Goal: Communication & Community: Answer question/provide support

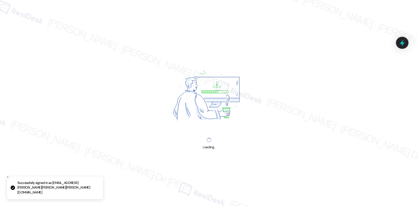
scroll to position [433, 0]
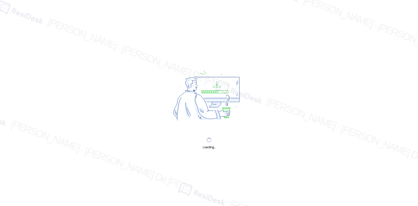
scroll to position [433, 0]
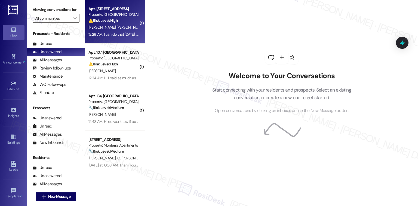
click at [145, 28] on span "[PERSON_NAME]" at bounding box center [158, 27] width 27 height 5
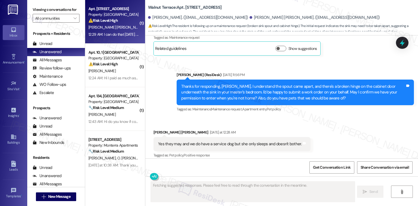
scroll to position [976, 0]
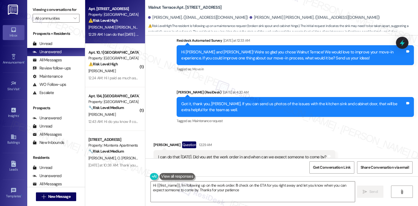
type textarea "Hi {{first_name}}, I'm following up on the work order. I'll check on the ETA fo…"
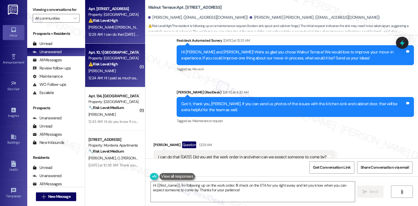
click at [128, 77] on div "12:24 AM: Hi I paid as much as I could right now. Can I pay the rest when I get…" at bounding box center [168, 77] width 160 height 5
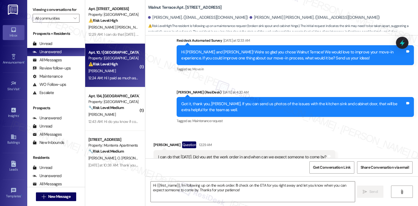
type textarea "Fetching suggested responses. Please feel free to read through the conversation…"
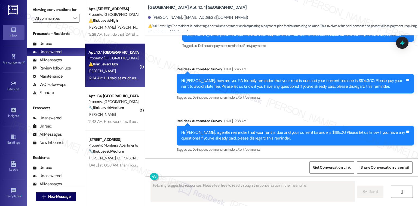
scroll to position [2255, 0]
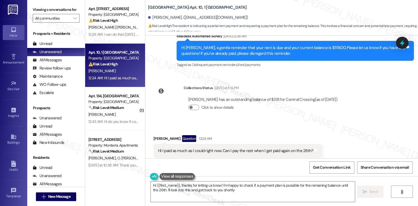
type textarea "Hi {{first_name}}, thanks for letting us know! I'm happy to check if a payment …"
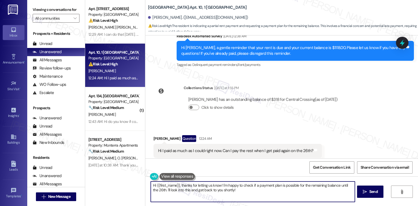
click at [219, 184] on textarea "Hi {{first_name}}, thanks for letting us know! I'm happy to check if a payment …" at bounding box center [253, 191] width 204 height 20
click at [220, 184] on textarea "Hi {{first_name}}, thanks for letting us know! I'm happy to check if a payment …" at bounding box center [253, 191] width 204 height 20
type textarea "m"
drag, startPoint x: 220, startPoint y: 184, endPoint x: 231, endPoint y: 194, distance: 15.0
click at [231, 194] on textarea "Hi {{first_name}}, thanks for letting us know! I'm happy to check if a payment …" at bounding box center [252, 191] width 204 height 20
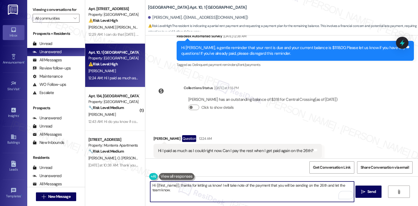
click at [211, 184] on textarea "Hi {{first_name}}, thanks for letting us know! I will take note of the payment …" at bounding box center [252, 191] width 204 height 20
click at [228, 185] on textarea "Hi {{first_name}}, thanks for keeping us posted! I will take note of the paymen…" at bounding box center [252, 191] width 204 height 20
click at [192, 190] on textarea "Hi {{first_name}}, thanks for keeping us posted! I will take note of the paymen…" at bounding box center [252, 191] width 204 height 20
click at [249, 184] on textarea "Hi {{first_name}}, thanks for keeping us posted! I will take note of the paymen…" at bounding box center [252, 191] width 204 height 20
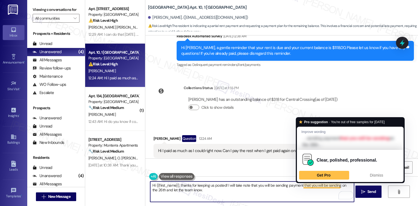
click at [301, 187] on textarea "Hi {{first_name}}, thanks for keeping us posted! I will take note that you will…" at bounding box center [252, 191] width 204 height 20
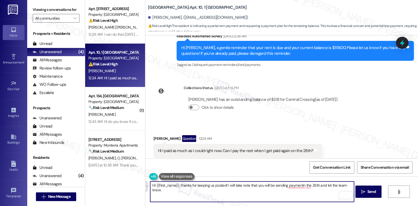
drag, startPoint x: 285, startPoint y: 186, endPoint x: 349, endPoint y: 204, distance: 66.8
click at [349, 204] on div "Hi {{first_name}}, thanks for keeping us posted! I will take note that you will…" at bounding box center [281, 196] width 273 height 41
type textarea "Hi {{first_name}}, thanks for keeping us posted! I will take note that you will…"
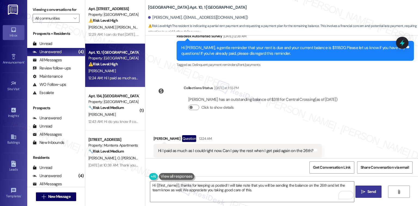
click at [362, 186] on button " Send" at bounding box center [369, 191] width 26 height 12
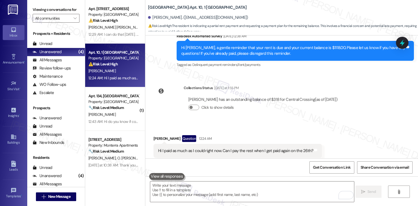
scroll to position [2254, 0]
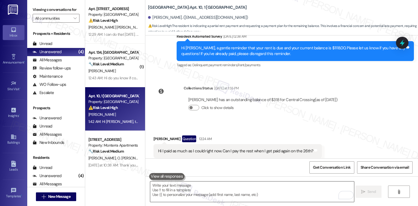
click at [258, 198] on textarea "To enrich screen reader interactions, please activate Accessibility in Grammarl…" at bounding box center [252, 191] width 204 height 20
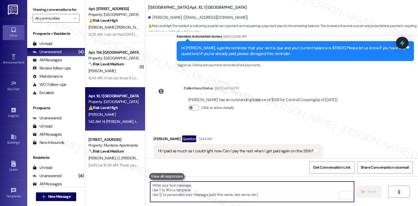
paste textarea "If something comes up, I’ll be glad to assist. Just let me know."
type textarea "If something comes up, I’ll be glad to assist. Just let me know."
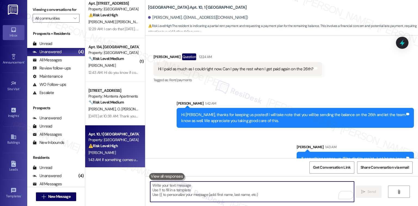
scroll to position [7, 0]
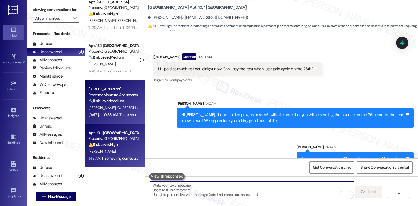
click at [114, 106] on div "[PERSON_NAME] O. [PERSON_NAME]" at bounding box center [113, 107] width 51 height 7
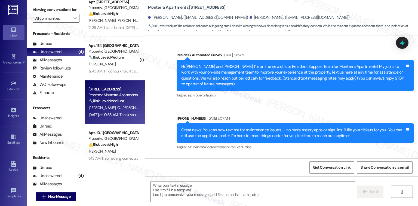
scroll to position [2648, 0]
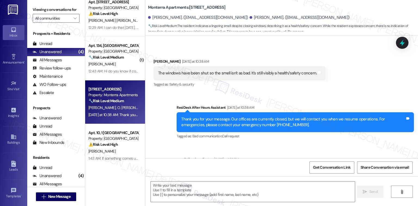
type textarea "Fetching suggested responses. Please feel free to read through the conversation…"
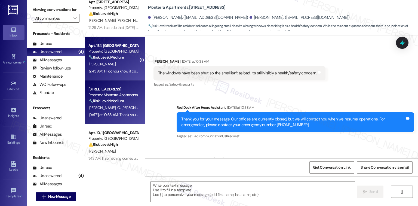
click at [98, 68] on div "12:43 AM: Hi do you know if construction is going on in unit 130 below me or ri…" at bounding box center [113, 71] width 51 height 7
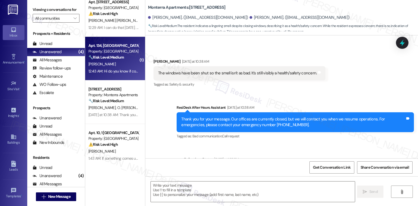
type textarea "Fetching suggested responses. Please feel free to read through the conversation…"
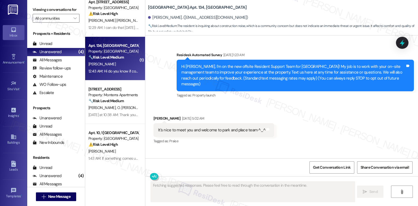
type textarea "Fetching suggested responses. Please feel free to read through the conversation…"
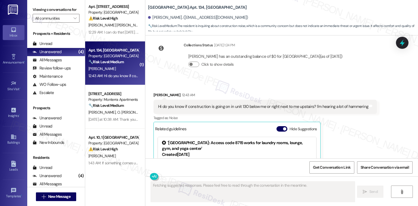
scroll to position [0, 0]
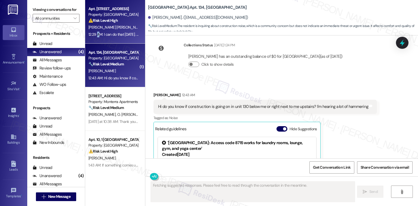
click at [95, 33] on div "12:29 AM: I can do that today. Did you get the work order in and when can we ex…" at bounding box center [173, 34] width 171 height 5
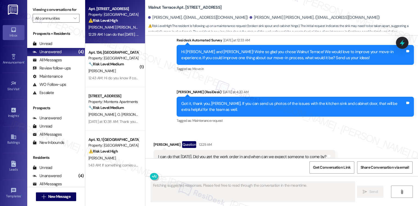
scroll to position [7, 0]
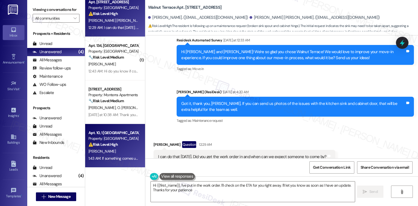
type textarea "Hi {{first_name}}, I've put in the work order. I'll check on the ETA for you ri…"
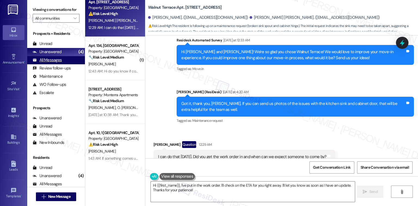
click at [56, 59] on div "All Messages" at bounding box center [47, 60] width 29 height 6
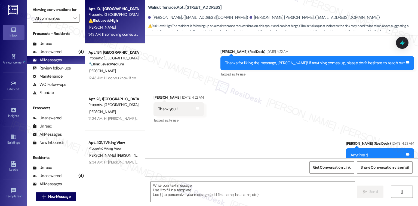
type textarea "Fetching suggested responses. Please feel free to read through the conversation…"
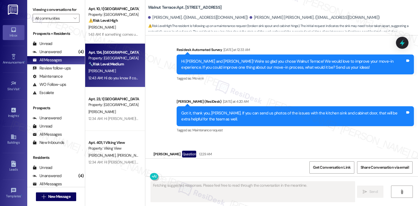
scroll to position [976, 0]
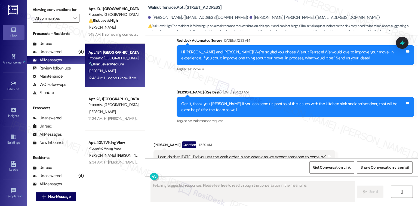
click at [98, 51] on div "Apt. 134, [GEOGRAPHIC_DATA]" at bounding box center [113, 53] width 50 height 6
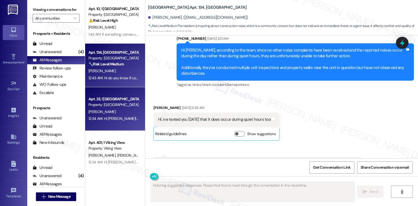
click at [102, 115] on div "K. Gonzales" at bounding box center [113, 111] width 51 height 7
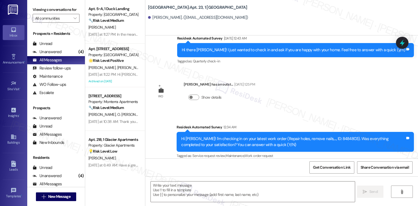
scroll to position [72, 0]
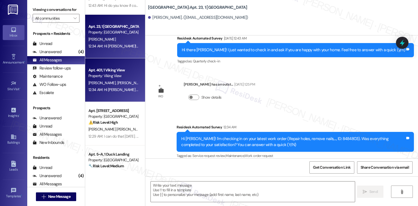
click at [117, 81] on span "M. Brown" at bounding box center [130, 82] width 27 height 5
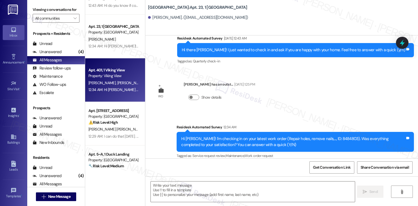
type textarea "Fetching suggested responses. Please feel free to read through the conversation…"
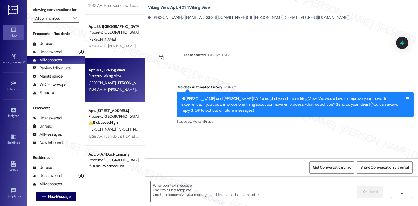
type textarea "Fetching suggested responses. Please feel free to read through the conversation…"
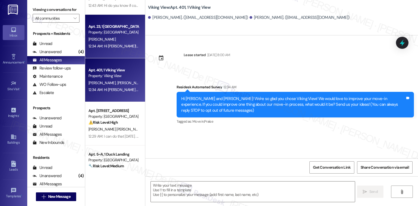
click at [127, 44] on div "12:34 AM: Hi Kiana! I'm checking in on your latest work order (Repair holes, re…" at bounding box center [243, 46] width 311 height 5
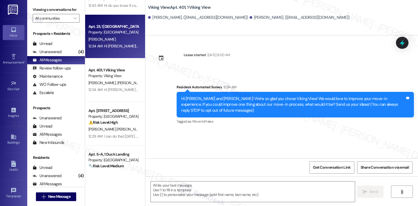
type textarea "Fetching suggested responses. Please feel free to read through the conversation…"
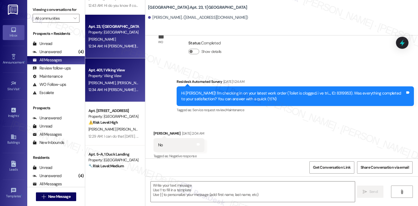
scroll to position [0, 0]
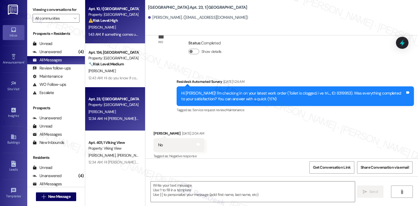
click at [102, 16] on div "Property: Central Crossing" at bounding box center [113, 15] width 50 height 6
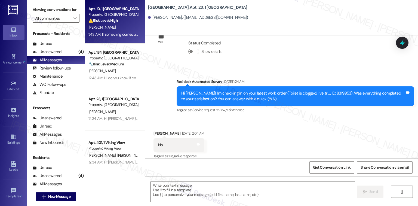
type textarea "Fetching suggested responses. Please feel free to read through the conversation…"
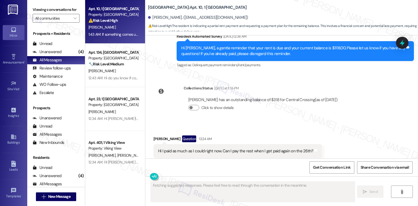
scroll to position [2345, 0]
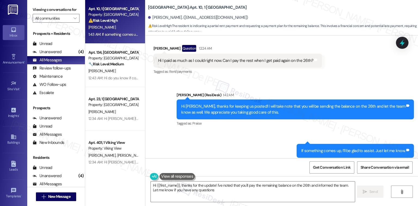
type textarea "Hi {{first_name}}, thanks for the update! I've noted that you'll pay the remain…"
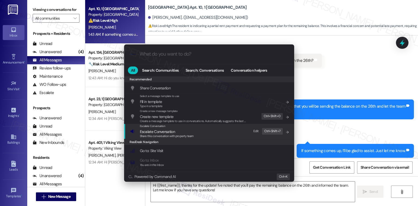
click at [205, 135] on div "Escalate Conversation Escalate Conversation Share this conversation with proper…" at bounding box center [209, 131] width 159 height 15
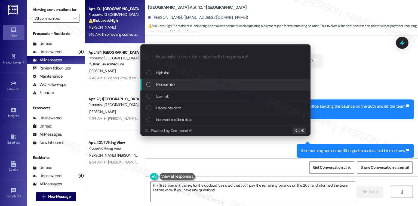
click at [208, 87] on div "Medium risk" at bounding box center [225, 84] width 159 height 6
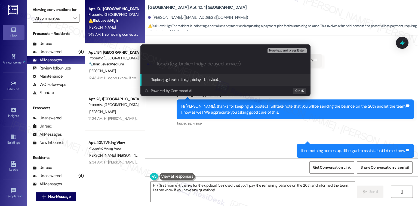
click at [203, 56] on div ".cls-1{fill:#0a055f;}.cls-2{fill:#0cc4c4;} resideskLogoBlueOrange" at bounding box center [225, 63] width 170 height 19
click at [199, 63] on input "Topics (e.g. broken fridge, delayed service)" at bounding box center [230, 64] width 148 height 6
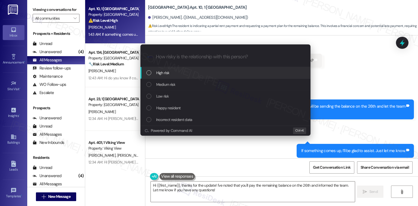
click at [187, 73] on div "High risk" at bounding box center [225, 73] width 159 height 6
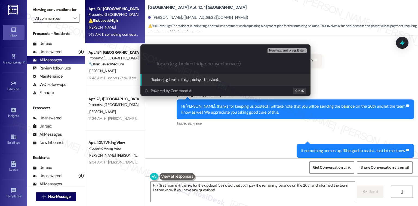
click at [179, 54] on div "Escalate Conversation High risk Topics (e.g. broken fridge, delayed service) An…" at bounding box center [225, 49] width 170 height 10
click at [172, 62] on input "Topics (e.g. broken fridge, delayed service)" at bounding box center [230, 64] width 148 height 6
click at [188, 142] on div "Escalate Conversation High risk Topics (e.g. broken fridge, delayed service) An…" at bounding box center [209, 103] width 418 height 206
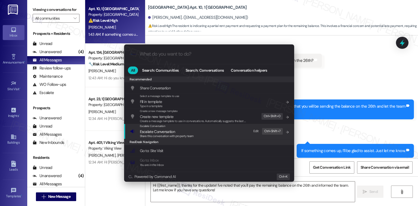
click at [207, 138] on div "Escalate Conversation Escalate Conversation Share this conversation with proper…" at bounding box center [209, 131] width 159 height 15
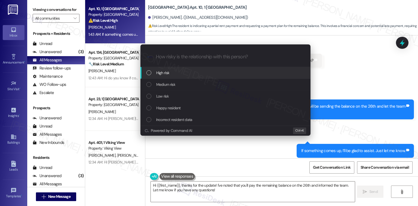
click at [220, 73] on div "High risk" at bounding box center [225, 73] width 159 height 6
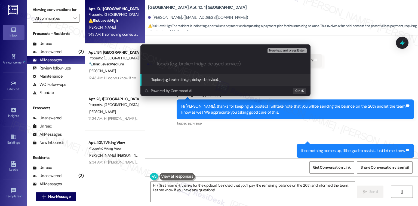
click at [213, 66] on input "Topics (e.g. broken fridge, delayed service)" at bounding box center [230, 64] width 148 height 6
type input "Promise to pay (09/26)"
click at [285, 50] on span "Type text and press Enter." at bounding box center [287, 51] width 37 height 4
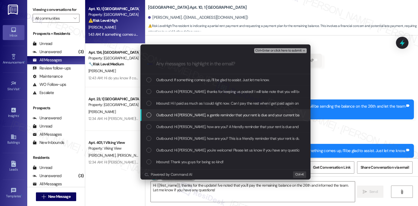
click at [244, 113] on span "Outbound: Hi Ashley, a gentle reminder that your rent is due and your current b…" at bounding box center [318, 115] width 325 height 6
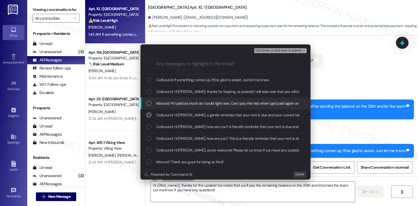
click at [251, 103] on span "Inbound: Hi I paid as much as I could right now. Can I pay the rest when I get …" at bounding box center [235, 103] width 159 height 6
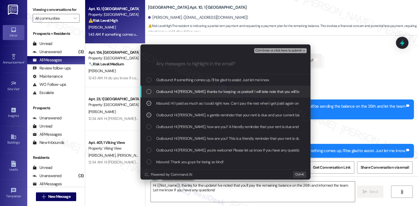
click at [261, 88] on span "Outbound: Hi Ashley, thanks for keeping us posted! I will take note that you wi…" at bounding box center [313, 91] width 315 height 6
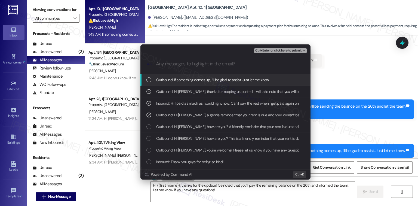
click at [241, 78] on span "Outbound: If something comes up, I’ll be glad to assist. Just let me know." at bounding box center [213, 80] width 114 height 6
click at [288, 47] on div "Ctrl+Enter or click here to submit" at bounding box center [281, 50] width 54 height 7
click at [288, 50] on span "Ctrl+Enter or click here to submit" at bounding box center [278, 51] width 47 height 4
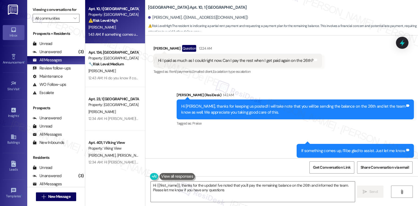
type textarea "Hi {{first_name}}, thanks for the update! I've noted that you'll pay the remain…"
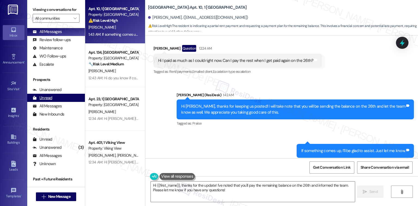
scroll to position [45, 0]
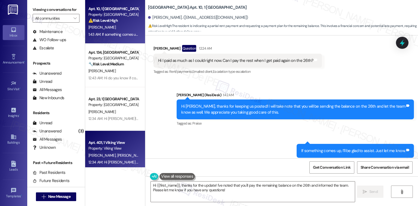
click at [105, 163] on div "12:34 AM: Hi Maia and Kayleigh! We're so glad you chose Viking View! We would l…" at bounding box center [324, 162] width 473 height 5
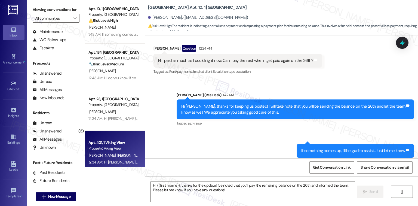
type textarea "Fetching suggested responses. Please feel free to read through the conversation…"
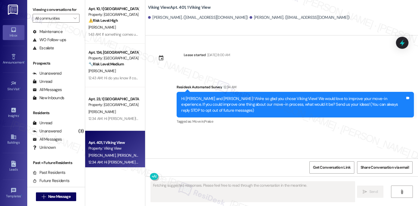
scroll to position [0, 0]
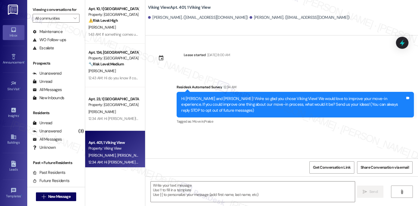
click at [78, 104] on div "Prospects + Residents Unread (0) Unread: Any message you haven't read yet will …" at bounding box center [56, 110] width 58 height 165
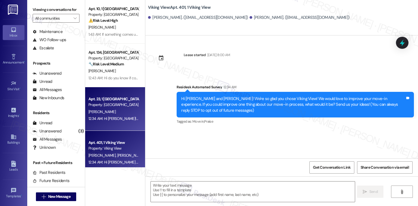
click at [100, 105] on div "Property: Central Crossing" at bounding box center [113, 105] width 50 height 6
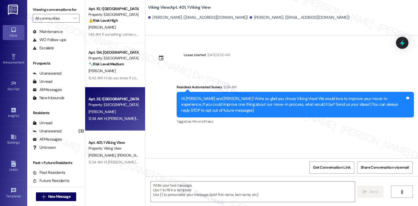
type textarea "Fetching suggested responses. Please feel free to read through the conversation…"
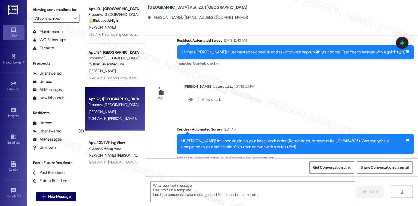
scroll to position [571, 0]
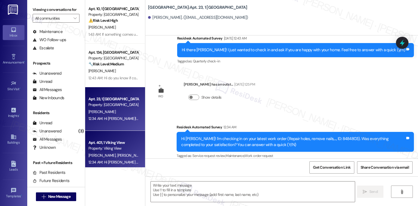
click at [88, 157] on span "K. Burk" at bounding box center [102, 155] width 29 height 5
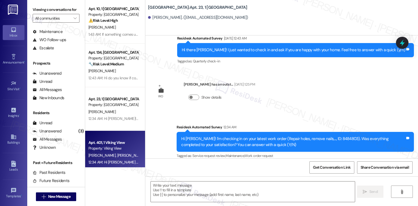
type textarea "Fetching suggested responses. Please feel free to read through the conversation…"
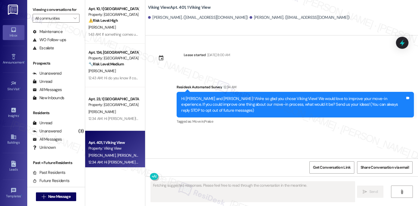
scroll to position [0, 0]
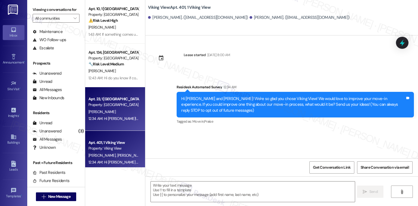
click at [107, 104] on div "Property: Central Crossing" at bounding box center [113, 105] width 50 height 6
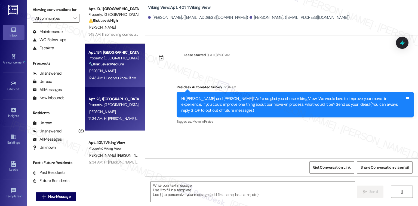
click at [115, 69] on div "C. Lane" at bounding box center [113, 71] width 51 height 7
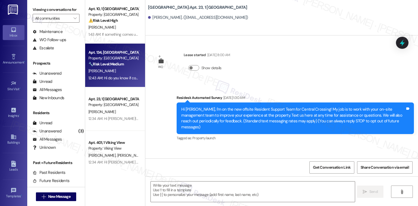
scroll to position [142, 0]
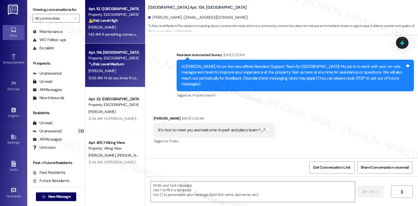
click at [111, 39] on div "Apt. 10, 1 Central Crossing Property: Central Crossing ⚠️ Risk Level: High The …" at bounding box center [115, 22] width 60 height 44
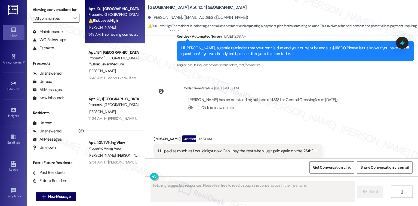
scroll to position [2412, 0]
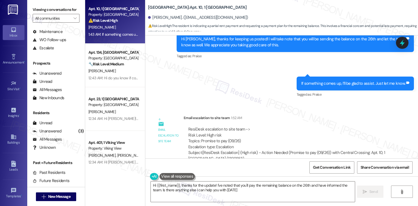
type textarea "Hi {{first_name}}, thanks for the update! I've noted that you'll pay the remain…"
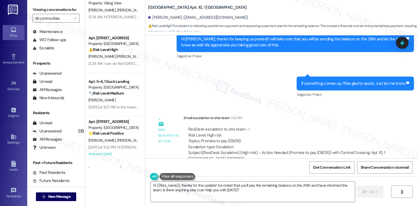
scroll to position [0, 0]
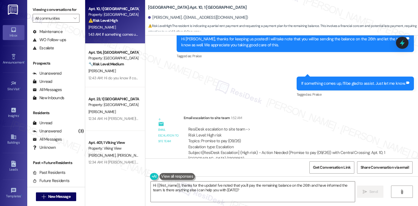
click at [113, 26] on div "A. Holloway" at bounding box center [113, 27] width 51 height 7
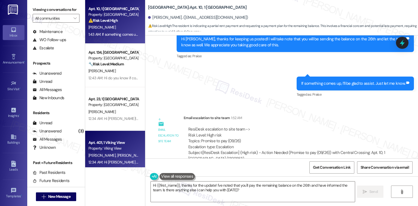
click at [90, 158] on div "K. Burk M. Brown" at bounding box center [113, 155] width 51 height 7
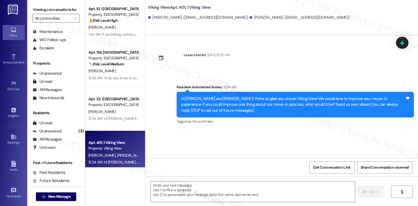
type textarea "Fetching suggested responses. Please feel free to read through the conversation…"
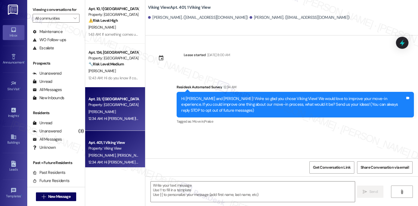
click at [124, 126] on div "Apt. 23, 1 Central Crossing Property: Central Crossing K. Gonzales 12:34 AM: Hi…" at bounding box center [115, 109] width 60 height 44
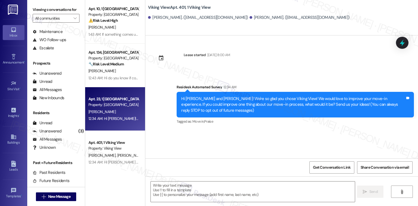
type textarea "Fetching suggested responses. Please feel free to read through the conversation…"
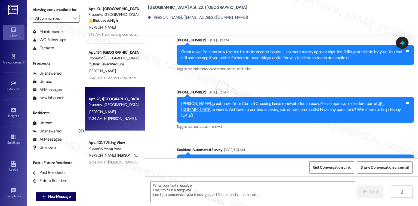
type textarea "Fetching suggested responses. Please feel free to read through the conversation…"
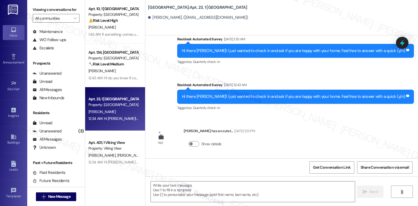
scroll to position [571, 0]
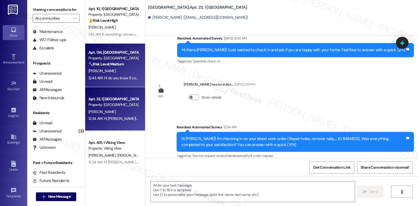
click at [101, 71] on div "C. Lane" at bounding box center [113, 71] width 51 height 7
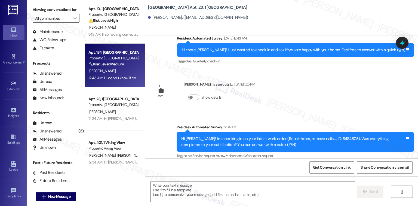
type textarea "Fetching suggested responses. Please feel free to read through the conversation…"
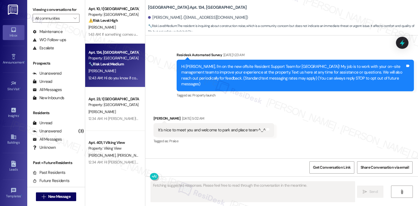
type textarea "Fetching suggested responses. Please feel free to read through the conversation…"
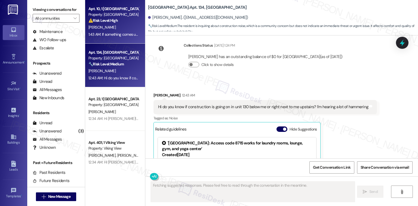
click at [116, 24] on div "A. Holloway" at bounding box center [113, 27] width 51 height 7
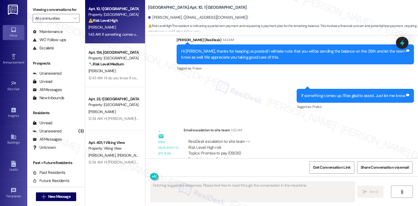
scroll to position [2412, 0]
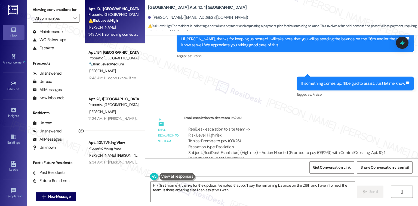
type textarea "Hi {{first_name}}, thanks for the update. I've noted that you'll pay the remain…"
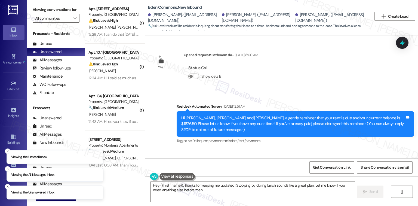
type textarea "Hey {{first_name}}, thanks for keeping me updated! Stopping by during lunch sou…"
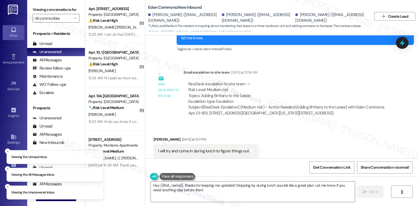
scroll to position [842, 0]
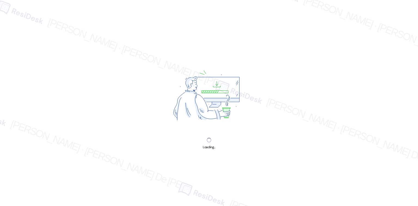
scroll to position [433, 0]
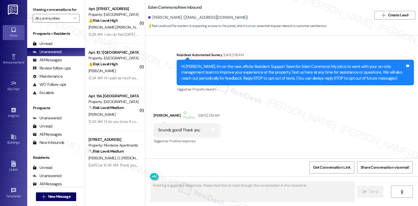
scroll to position [4296, 0]
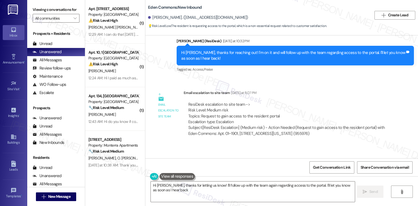
type textarea "Hi Allen, thanks for letting us know! I'll follow up with the team again regard…"
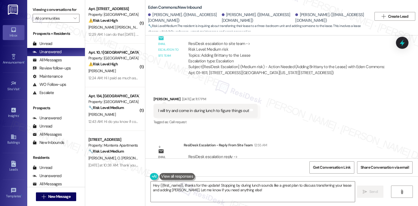
scroll to position [842, 0]
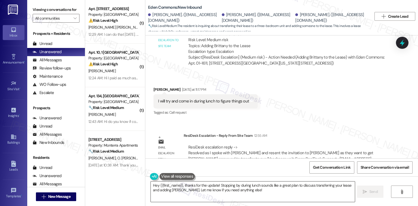
click at [265, 197] on textarea "Hey {{first_name}}, thanks for the update! Stopping by during lunch sounds like…" at bounding box center [253, 191] width 204 height 20
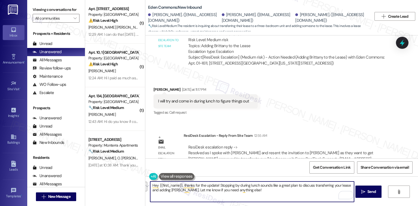
drag, startPoint x: 250, startPoint y: 193, endPoint x: 216, endPoint y: 185, distance: 34.6
click at [216, 185] on textarea "Hey {{first_name}}, thanks for the update! Stopping by during lunch sounds like…" at bounding box center [252, 191] width 204 height 20
click at [170, 186] on textarea "Hey {{first_name}}, thanks for the update! Stopping by during lunch sounds like…" at bounding box center [252, 191] width 204 height 20
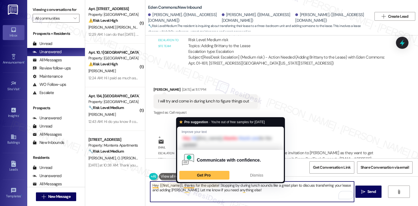
click at [179, 186] on textarea "Hey {{first_name}}, thanks for the update! Stopping by during lunch sounds like…" at bounding box center [252, 191] width 204 height 20
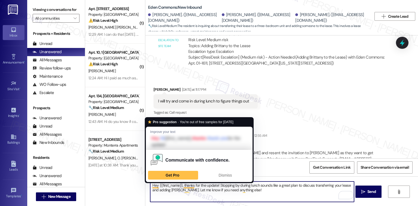
drag, startPoint x: 179, startPoint y: 186, endPoint x: 156, endPoint y: 186, distance: 22.6
click at [156, 186] on textarea "Hey {{first_name}}, thanks for the update! Stopping by during lunch sounds like…" at bounding box center [252, 191] width 204 height 20
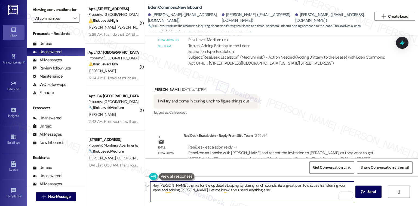
drag, startPoint x: 231, startPoint y: 193, endPoint x: 201, endPoint y: 185, distance: 30.4
click at [201, 185] on textarea "Hey Glen, thanks for the update! Stopping by during lunch sounds like a great p…" at bounding box center [252, 191] width 204 height 20
paste textarea "Please let me know if there’s anything more I can do for you."
type textarea "Hey Glen, thanks for the update! I also got a response from the team saying tha…"
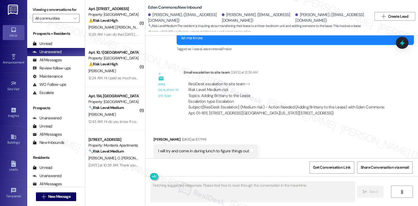
scroll to position [894, 0]
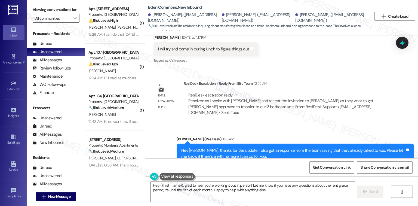
type textarea "Hey {{first_name}}, glad to hear you're working it out in person! Let me know i…"
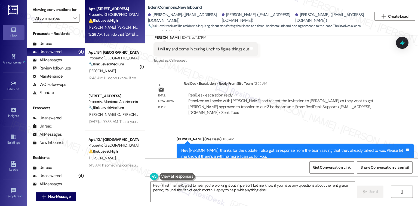
click at [117, 21] on div "⚠️ Risk Level: High The resident is following up on a maintenance request (brok…" at bounding box center [113, 21] width 50 height 6
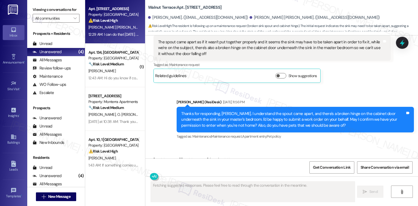
scroll to position [976, 0]
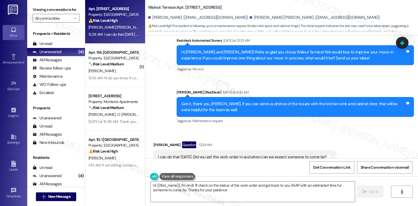
type textarea "Hi {{first_name}}, I'm on it! I'll check on the status of the work order and ge…"
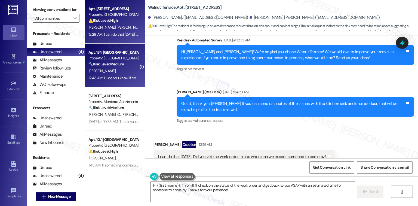
click at [104, 56] on div "Property: [GEOGRAPHIC_DATA]" at bounding box center [113, 58] width 50 height 6
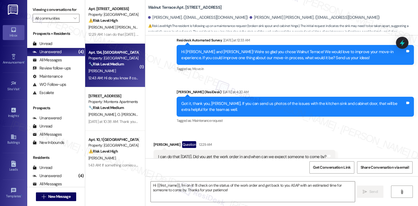
type textarea "Fetching suggested responses. Please feel free to read through the conversation…"
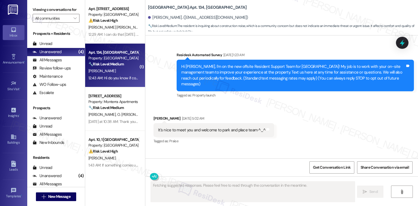
scroll to position [11868, 0]
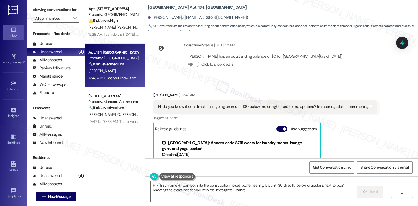
type textarea "Hi {{first_name}}, I can look into the construction noises you're hearing. Is i…"
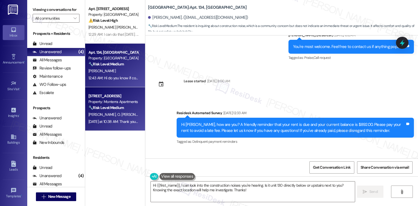
click at [118, 100] on div "Property: Monterra Apartments" at bounding box center [113, 102] width 50 height 6
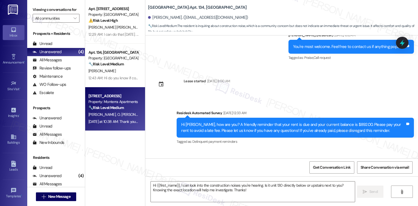
type textarea "Fetching suggested responses. Please feel free to read through the conversation…"
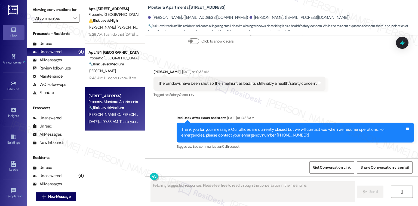
scroll to position [2648, 0]
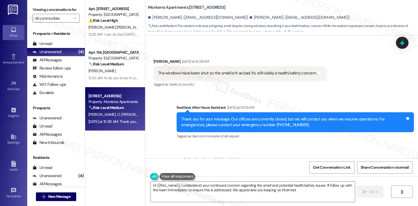
type textarea "Hi {{first_name}}, I understand your continued concern regarding the smell and …"
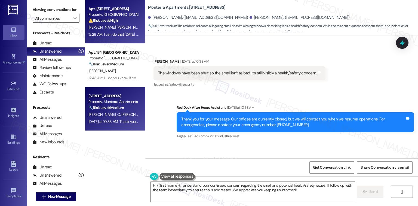
click at [98, 29] on span "[PERSON_NAME] [PERSON_NAME]" at bounding box center [116, 27] width 57 height 5
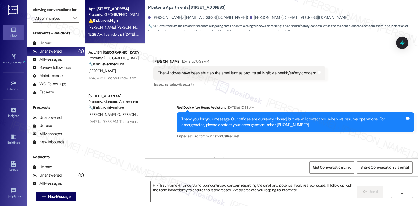
type textarea "Fetching suggested responses. Please feel free to read through the conversation…"
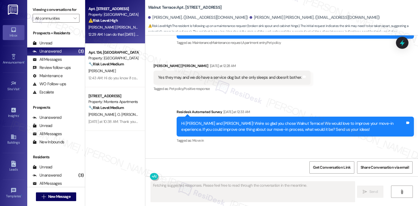
scroll to position [976, 0]
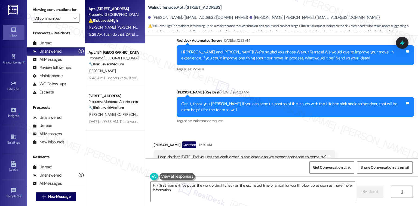
type textarea "Hi {{first_name}}, I've put in the work order. I'll check on the estimated time…"
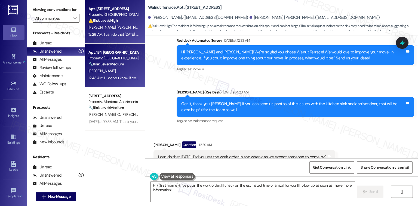
click at [110, 67] on div "Apt. 134, University Place University Park & Place Property: University Park & …" at bounding box center [113, 58] width 51 height 19
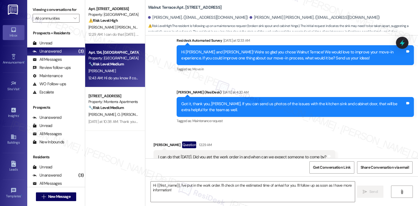
type textarea "Fetching suggested responses. Please feel free to read through the conversation…"
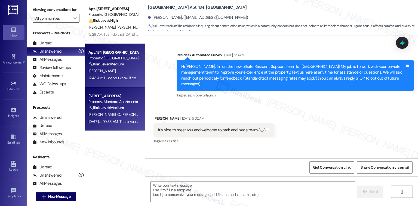
click at [111, 102] on div "Property: Monterra Apartments" at bounding box center [113, 102] width 50 height 6
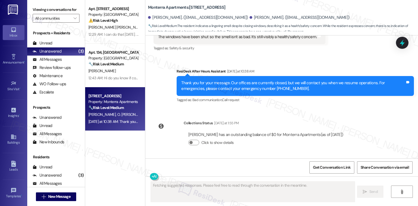
scroll to position [2648, 0]
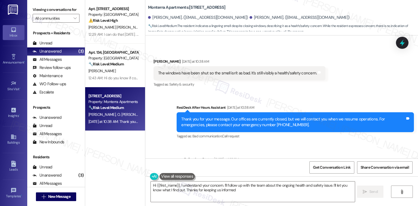
type textarea "Hi {{first_name}}, I understand your concern. I'll follow up with the team abou…"
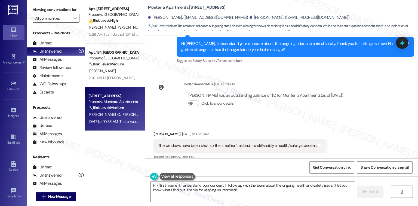
drag, startPoint x: 103, startPoint y: 152, endPoint x: 224, endPoint y: 3, distance: 192.3
click at [103, 152] on div "Apt. 04, 1 Walnut Terrace Property: Walnut Terrace ⚠️ Risk Level: High The resi…" at bounding box center [115, 83] width 60 height 167
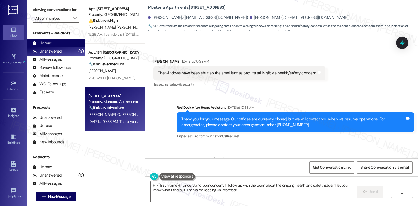
click at [50, 45] on div "Unread" at bounding box center [43, 43] width 20 height 6
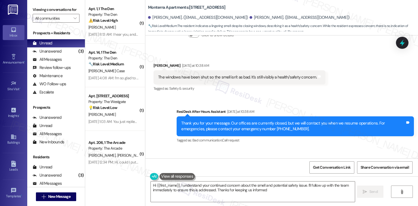
type textarea "Hi {{first_name}}, I understand your continued concern about the smell and pote…"
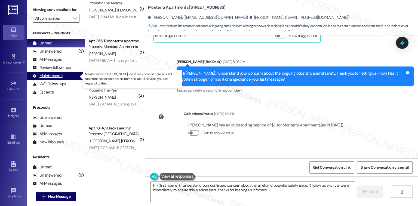
scroll to position [0, 0]
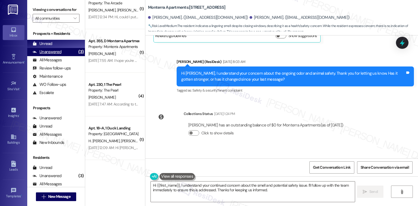
click at [57, 51] on div "Unanswered" at bounding box center [47, 52] width 29 height 6
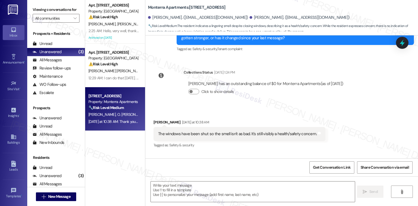
scroll to position [2545, 0]
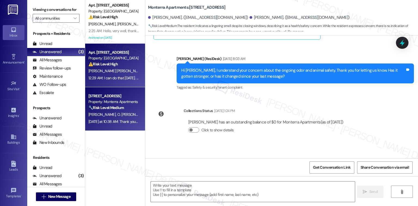
type textarea "Fetching suggested responses. Please feel free to read through the conversation…"
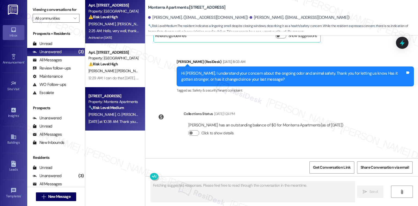
click at [113, 13] on div "Property: [GEOGRAPHIC_DATA]" at bounding box center [113, 11] width 50 height 6
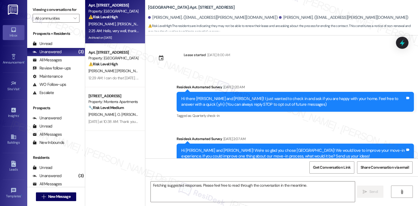
scroll to position [6368, 0]
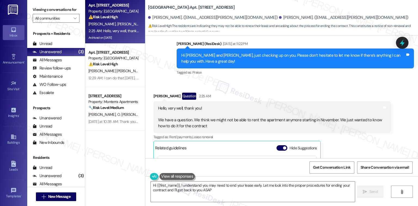
type textarea "Hi {{first_name}}, I understand you may need to end your lease early. Let me lo…"
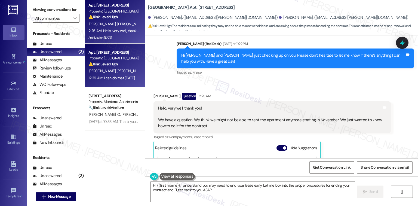
click at [108, 71] on span "[PERSON_NAME] [PERSON_NAME]" at bounding box center [116, 70] width 57 height 5
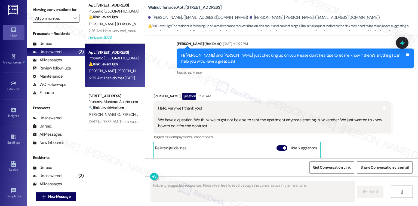
scroll to position [977, 0]
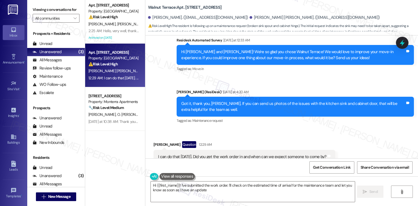
type textarea "Hi {{first_name}}! I've submitted the work order. I'll check on the estimated t…"
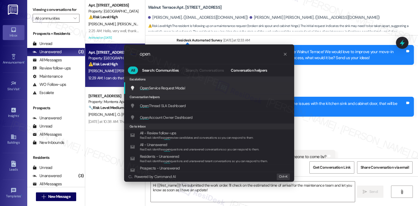
type input "open"
click at [160, 87] on span "Open Service Request Modal" at bounding box center [162, 87] width 45 height 5
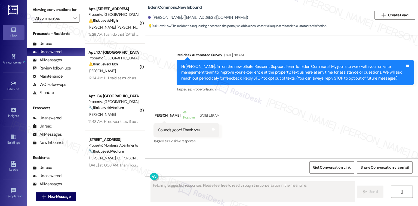
scroll to position [4296, 0]
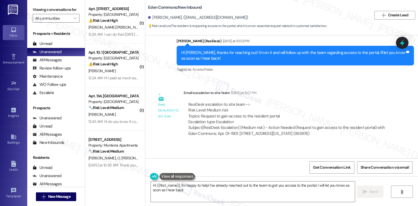
type textarea "Hi {{first_name}}, I'm happy to help! I've already reached out to the team to g…"
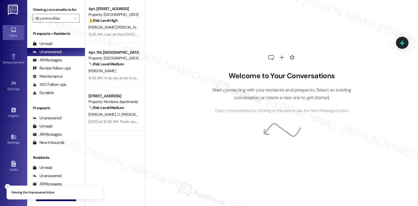
scroll to position [433, 0]
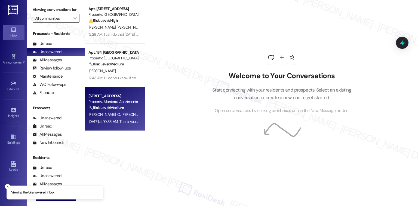
click at [106, 124] on div "[DATE] at 10:38 AM: Thank you for your message. Our offices are currently close…" at bounding box center [113, 121] width 51 height 7
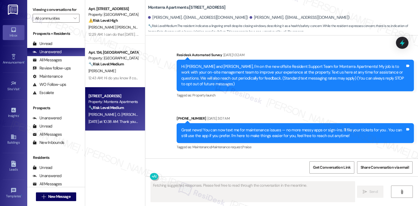
scroll to position [2648, 0]
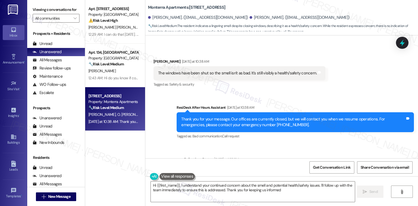
type textarea "Hi {{first_name}}, I understand your continued concern about the smell and pote…"
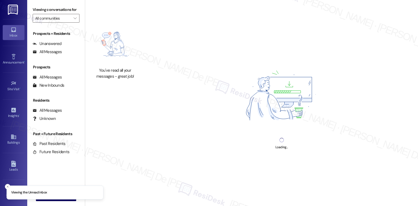
scroll to position [433, 0]
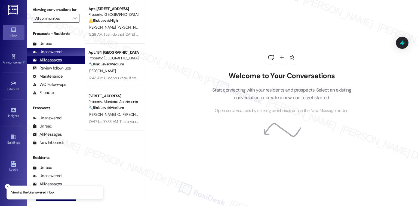
click at [42, 60] on div "All Messages" at bounding box center [47, 60] width 29 height 6
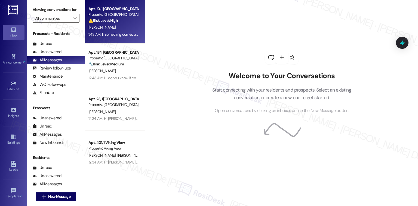
click at [93, 29] on span "[PERSON_NAME]" at bounding box center [101, 27] width 27 height 5
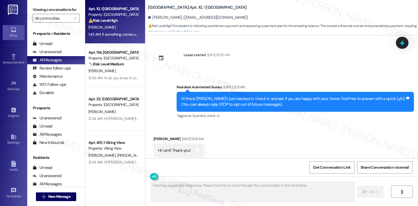
scroll to position [2412, 0]
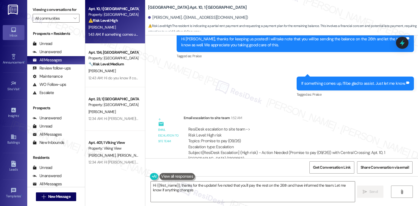
type textarea "Hi {{first_name}}, thanks for the update! I've noted that you'll pay the rest o…"
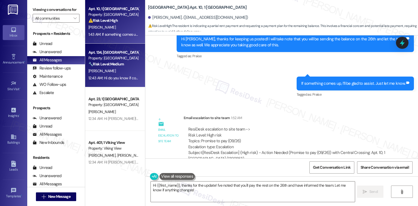
click at [94, 73] on span "[PERSON_NAME]" at bounding box center [101, 70] width 27 height 5
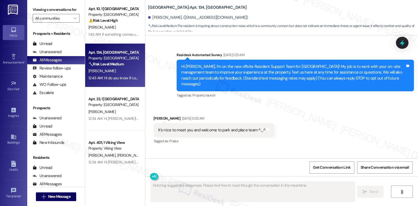
scroll to position [11868, 0]
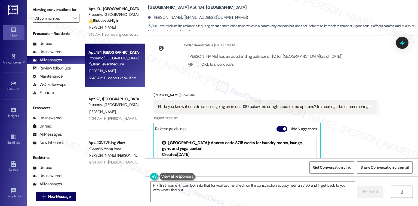
type textarea "Hi {{first_name}}, I can look into that for you! Let me check on the constructi…"
drag, startPoint x: 386, startPoint y: 109, endPoint x: 370, endPoint y: 108, distance: 15.5
click at [386, 108] on div "Received via SMS Caila Lane 12:43 AM Hi do you know if construction is going on…" at bounding box center [281, 151] width 273 height 142
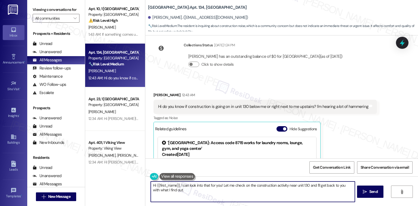
click at [204, 196] on textarea "Hi {{first_name}}, I can look into that for you! Let me check on the constructi…" at bounding box center [253, 191] width 204 height 20
click at [405, 94] on div "Received via SMS Caila Lane 12:43 AM Hi do you know if construction is going on…" at bounding box center [281, 151] width 273 height 142
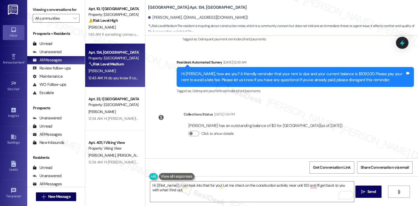
scroll to position [11796, 0]
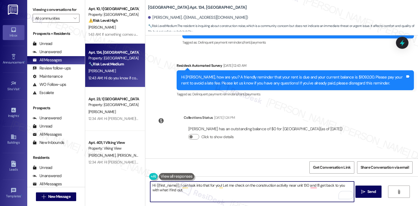
click at [196, 192] on textarea "Hi {{first_name}}, I can look into that for you! Let me check on the constructi…" at bounding box center [252, 191] width 204 height 20
type textarea "e"
drag, startPoint x: 251, startPoint y: 185, endPoint x: 322, endPoint y: 213, distance: 76.1
click at [322, 206] on html "Inbox Go to Inbox Announcement • Send A Text Announcement Site Visit • Go to Si…" at bounding box center [209, 103] width 418 height 206
drag, startPoint x: 179, startPoint y: 185, endPoint x: 173, endPoint y: 186, distance: 6.2
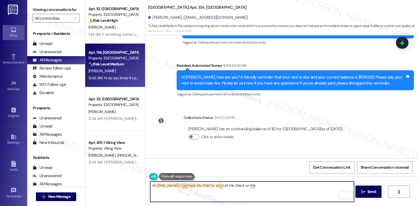
click at [179, 185] on textarea "Hi {{first_name}}, I can look into that for you! Let me check on tha" at bounding box center [252, 191] width 204 height 20
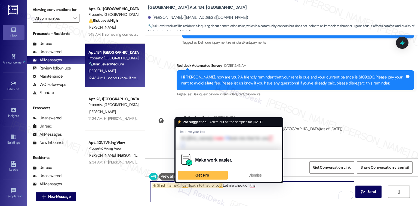
click at [179, 185] on textarea "Hi {{first_name}}, I can look into that for you! Let me check on tha" at bounding box center [252, 191] width 204 height 20
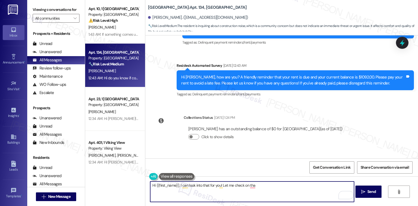
click at [178, 184] on textarea "Hi {{first_name}}, I can look into that for you! Let me check on tha" at bounding box center [252, 191] width 204 height 20
click at [176, 185] on textarea "Hi {{first_name}}, I can look into that for you! Let me check on tha" at bounding box center [252, 191] width 204 height 20
click at [179, 184] on textarea "Hi {{first_name}}, I can look into that for you! Let me check on tha" at bounding box center [252, 191] width 204 height 20
click at [177, 185] on textarea "Hi {{first_name}}, I can look into that for you! Let me check on tha" at bounding box center [252, 191] width 204 height 20
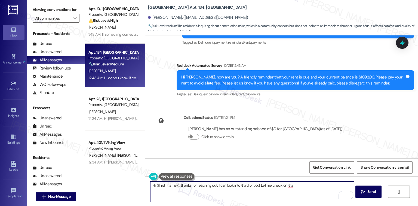
click at [311, 187] on textarea "Hi {{first_name}}, thanks for reaching out. I can look into that for you! Let m…" at bounding box center [252, 191] width 204 height 20
click at [298, 184] on textarea "Hi {{first_name}}, thanks for reaching out. I can look into that for you! Let m…" at bounding box center [252, 191] width 204 height 20
click at [259, 185] on textarea "Hi {{first_name}}, thanks for reaching out. I can look into that for you! When …" at bounding box center [252, 191] width 204 height 20
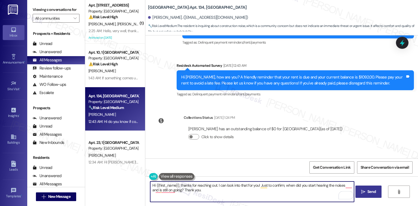
type textarea "Hi {{first_name}}, thanks for reaching out. I can look into that for you! Just …"
click at [369, 194] on span "Send" at bounding box center [372, 192] width 8 height 6
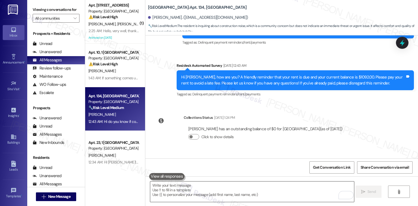
scroll to position [11868, 0]
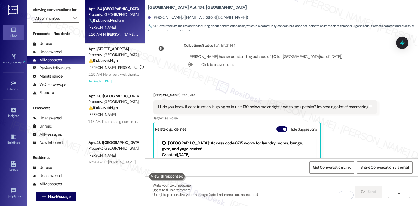
click at [220, 171] on div "Get Conversation Link Share Conversation via email" at bounding box center [281, 167] width 273 height 18
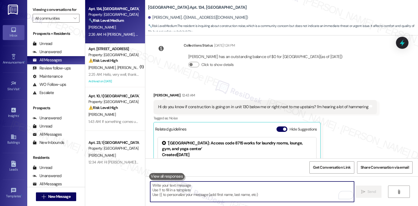
click at [218, 190] on textarea "To enrich screen reader interactions, please activate Accessibility in Grammarl…" at bounding box center [252, 191] width 204 height 20
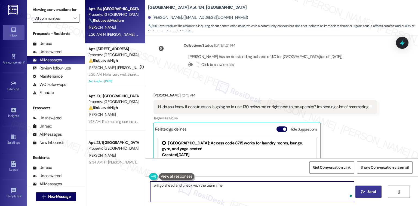
type textarea "I will go ahead and check with the team if her"
click at [236, 185] on textarea "I will go ahead and check with the team if her" at bounding box center [252, 191] width 204 height 20
click at [243, 188] on textarea "I will go ahead and check with the team if her" at bounding box center [252, 191] width 204 height 20
drag, startPoint x: 242, startPoint y: 189, endPoint x: 142, endPoint y: 179, distance: 100.4
click at [145, 179] on div "I will go ahead and check with the team if her  Send " at bounding box center [281, 196] width 273 height 41
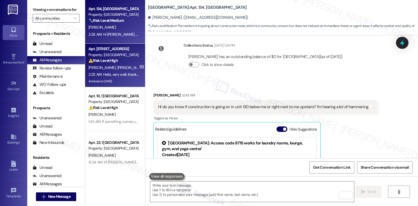
click at [102, 69] on span "I. Cervantes" at bounding box center [102, 67] width 29 height 5
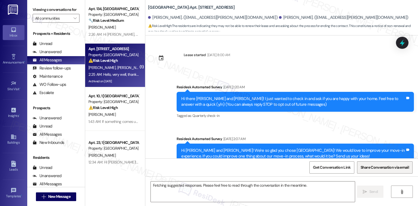
scroll to position [6368, 0]
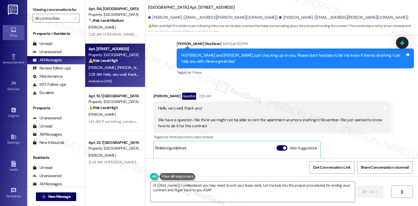
type textarea "Hi {{first_name}}, I understand you may need to end your lease early. Let me lo…"
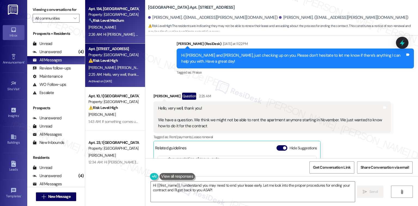
click at [105, 35] on div "2:26 AM: Hi Caila, thanks for reaching out. I can look into that for you! Just …" at bounding box center [219, 34] width 262 height 5
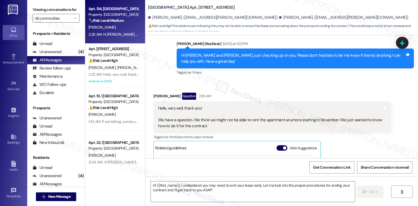
type textarea "Fetching suggested responses. Please feel free to read through the conversation…"
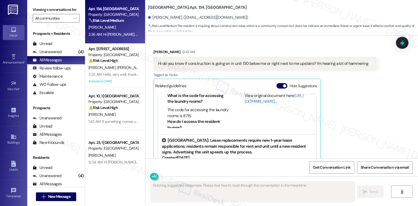
scroll to position [11920, 0]
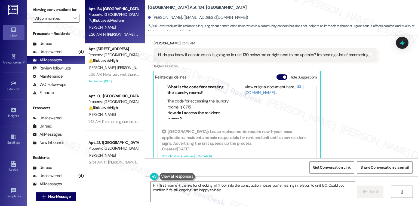
type textarea "Hi {{first_name}}, thanks for checking in! I'll look into the construction nois…"
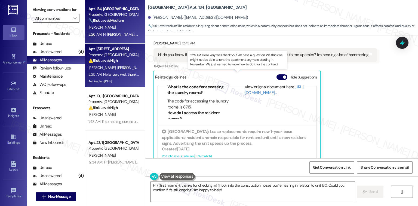
click at [130, 75] on div "2:25 AM: Hello, very well, thank you! We have a question. We think we might not…" at bounding box center [241, 74] width 306 height 5
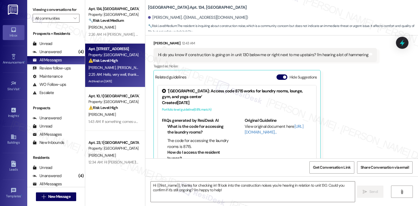
type textarea "Fetching suggested responses. Please feel free to read through the conversation…"
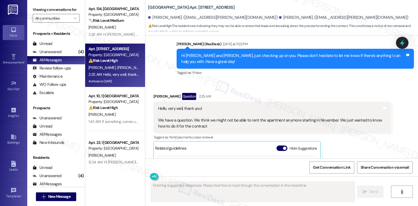
scroll to position [105, 0]
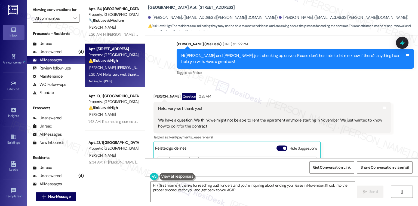
type textarea "Hi {{first_name}}, thanks for reaching out! I understand you're inquiring about…"
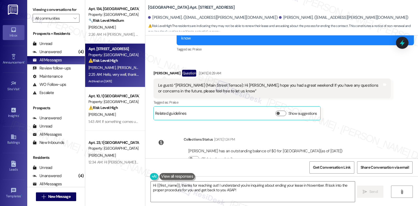
scroll to position [6295, 0]
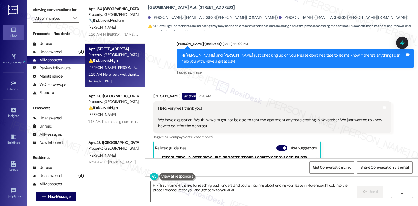
scroll to position [33, 0]
click at [241, 190] on textarea "Hi {{first_name}}, thanks for reaching out! I understand you're inquiring about…" at bounding box center [253, 191] width 204 height 20
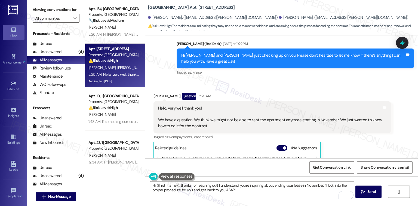
click at [252, 197] on link "http://res.cl…" at bounding box center [274, 202] width 59 height 11
click at [332, 173] on div "Get Conversation Link Share Conversation via email" at bounding box center [281, 167] width 273 height 18
click at [332, 172] on span "Get Conversation Link" at bounding box center [332, 167] width 40 height 12
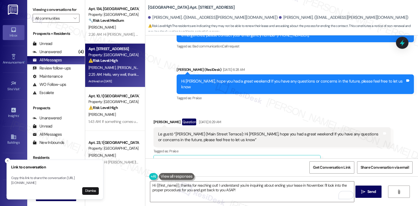
scroll to position [6223, 0]
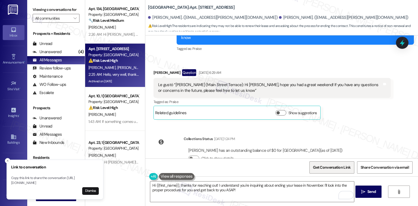
click at [322, 168] on span "Get Conversation Link" at bounding box center [332, 167] width 38 height 6
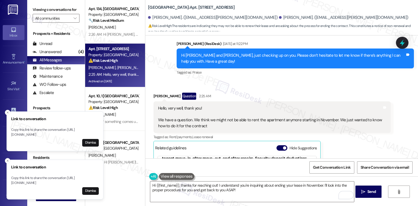
scroll to position [105, 0]
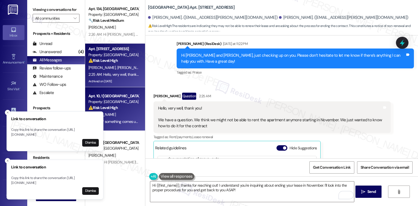
click at [124, 125] on div "Apt. 10, 1 Central Crossing Property: Central Crossing ⚠️ Risk Level: High The …" at bounding box center [115, 109] width 60 height 44
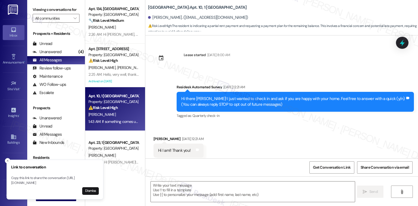
scroll to position [2412, 0]
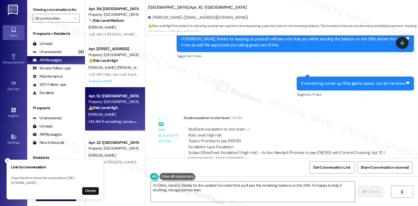
type textarea "Hi {{first_name}}, thanks for the update! I've noted that you'll pay the remain…"
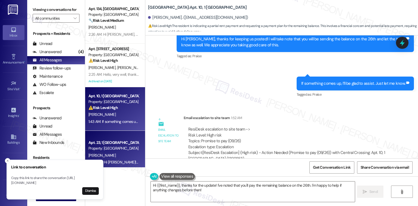
click at [115, 141] on div "Apt. 23, 1 Central Crossing" at bounding box center [113, 143] width 50 height 6
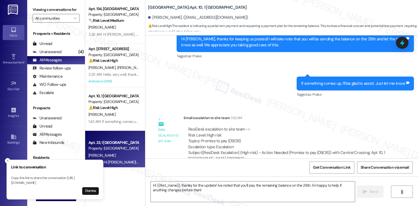
type textarea "Fetching suggested responses. Please feel free to read through the conversation…"
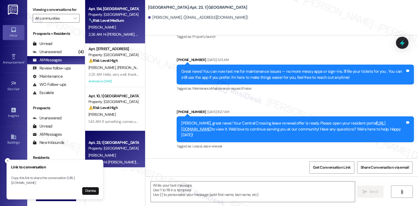
type textarea "Fetching suggested responses. Please feel free to read through the conversation…"
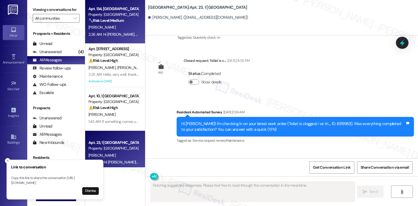
scroll to position [286, 0]
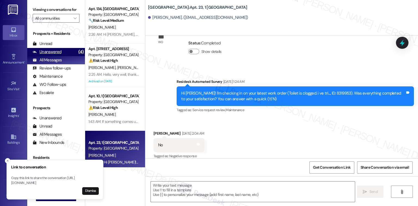
click at [65, 52] on div "Unanswered (4)" at bounding box center [56, 52] width 58 height 8
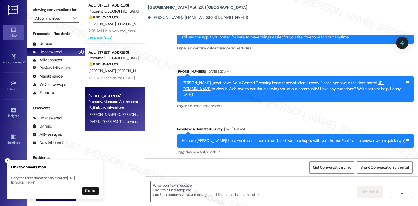
type textarea "Fetching suggested responses. Please feel free to read through the conversation…"
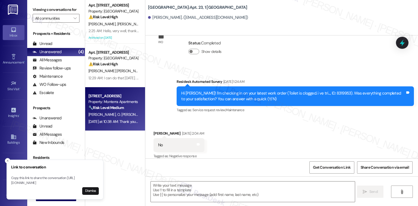
click at [103, 127] on div "Apt. 451, C Monterra Apartments Property: Monterra Apartments 🔧 Risk Level: Med…" at bounding box center [115, 109] width 60 height 44
type textarea "Fetching suggested responses. Please feel free to read through the conversation…"
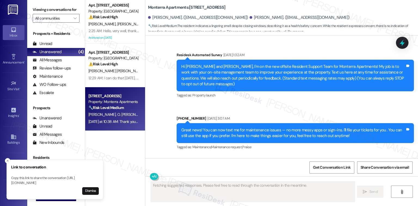
scroll to position [2648, 0]
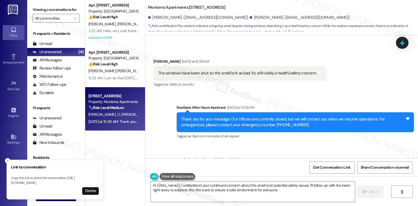
type textarea "Hi {{first_name}}, I understand your continued concern about the smell and pote…"
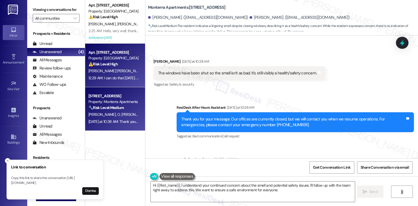
click at [96, 71] on span "T. Griffey Jones" at bounding box center [116, 70] width 57 height 5
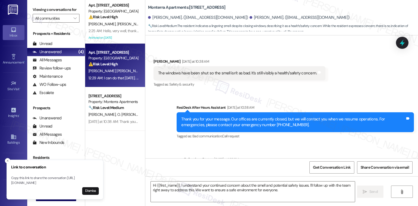
type textarea "Fetching suggested responses. Please feel free to read through the conversation…"
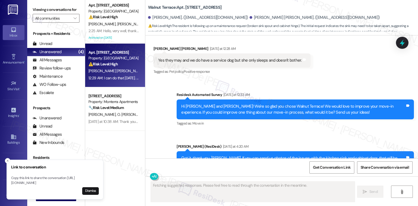
scroll to position [976, 0]
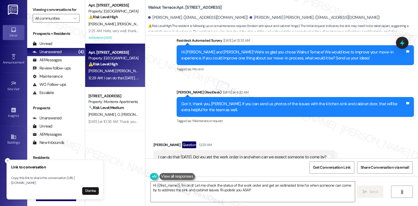
type textarea "Hi {{first_name}}, I'm on it! Let me check the status of the work order and get…"
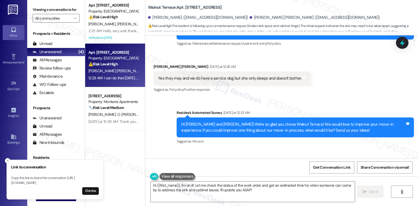
scroll to position [977, 0]
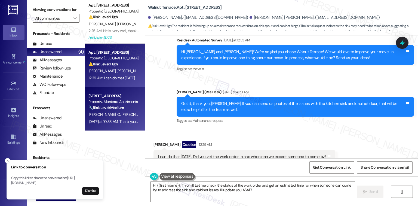
click at [106, 104] on div "Property: Monterra Apartments" at bounding box center [113, 102] width 50 height 6
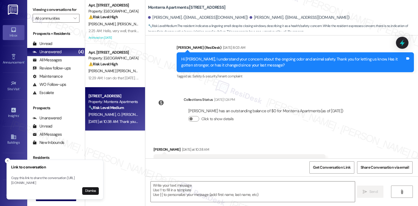
type textarea "Fetching suggested responses. Please feel free to read through the conversation…"
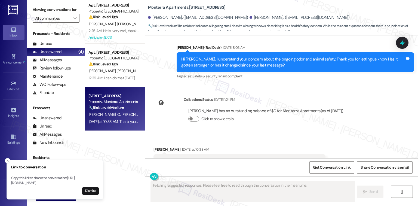
scroll to position [2545, 0]
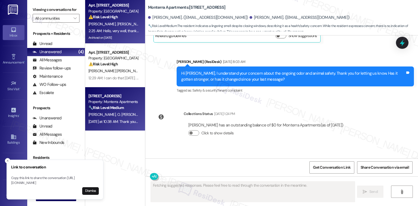
click at [108, 29] on div "2:25 AM: Hello, very well, thank you! We have a question. We think we might not…" at bounding box center [241, 30] width 306 height 5
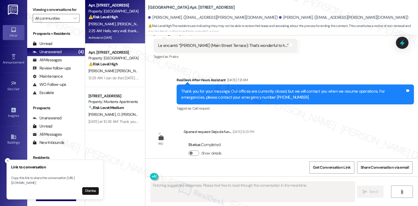
scroll to position [6367, 0]
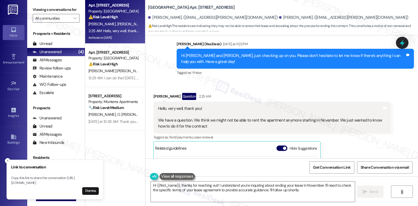
type textarea "Hi {{first_name}}, thanks for reaching out! I understand you're inquiring about…"
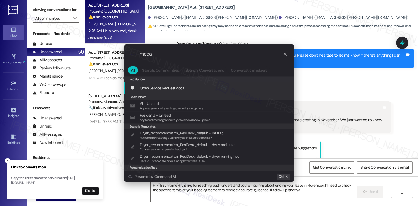
type input "moda"
click at [161, 89] on span "Open Service Request Moda l" at bounding box center [162, 87] width 45 height 5
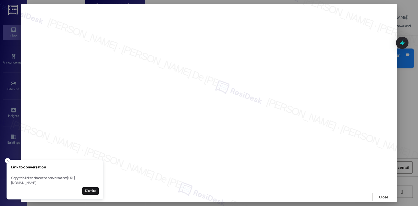
click at [383, 195] on span "Close" at bounding box center [384, 197] width 10 height 6
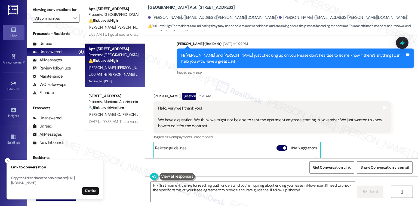
scroll to position [6367, 0]
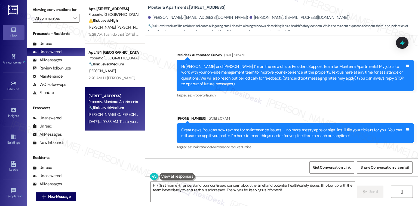
scroll to position [433, 0]
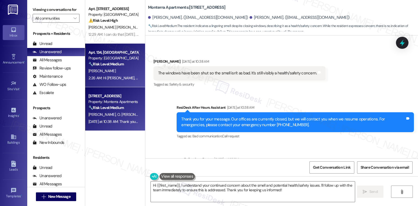
click at [118, 64] on strong "🔧 Risk Level: Medium" at bounding box center [105, 64] width 35 height 5
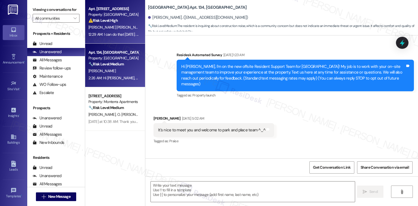
scroll to position [11920, 0]
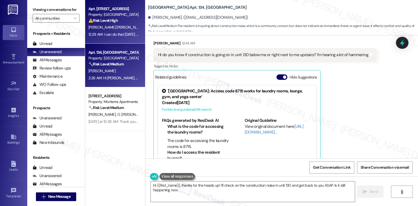
type textarea "Hi {{first_name}}, thanks for the heads up! I'll check on the construction nois…"
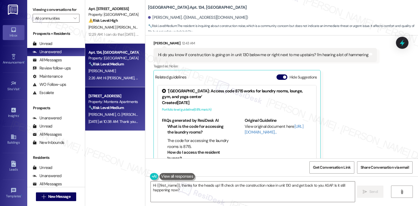
click at [106, 117] on div "[PERSON_NAME] O. [PERSON_NAME]" at bounding box center [113, 114] width 51 height 7
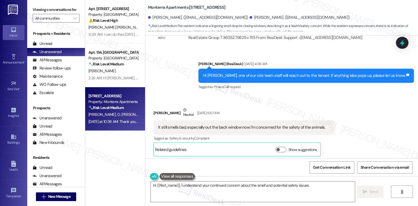
scroll to position [2328, 0]
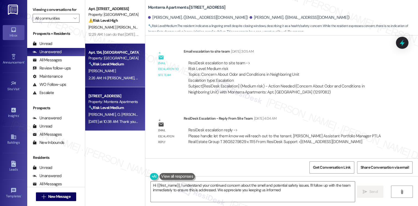
type textarea "Hi {{first_name}}, I understand your continued concern about the smell and pote…"
click at [108, 50] on div "Apt. 134, [GEOGRAPHIC_DATA]" at bounding box center [113, 53] width 50 height 6
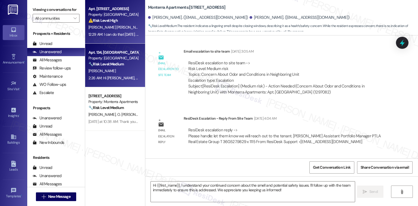
type textarea "Fetching suggested responses. Please feel free to read through the conversation…"
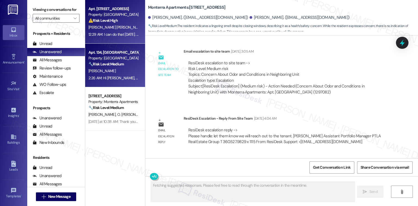
click at [145, 29] on span "[PERSON_NAME]" at bounding box center [158, 27] width 27 height 5
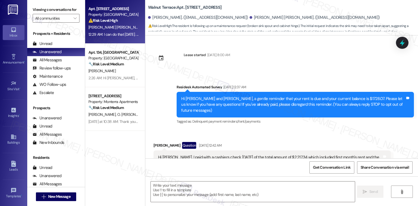
scroll to position [977, 0]
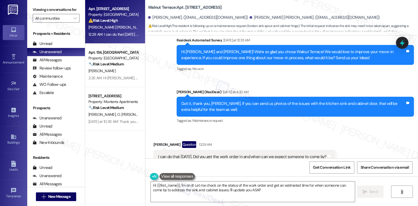
type textarea "Hi {{first_name}}, I'm on it! Let me check on the status of the work order and …"
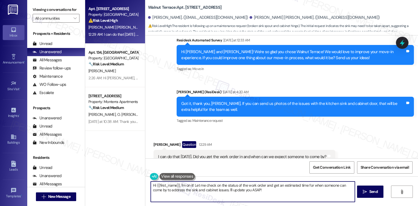
click at [277, 192] on textarea "Hi {{first_name}}, I'm on it! Let me check on the status of the work order and …" at bounding box center [253, 191] width 204 height 20
type textarea "}"
drag, startPoint x: 175, startPoint y: 185, endPoint x: 153, endPoint y: 187, distance: 22.7
click at [153, 187] on textarea "Hi {{first_name}}, I'm on it! Let me check on the status of the work order and …" at bounding box center [252, 191] width 204 height 20
drag, startPoint x: 181, startPoint y: 185, endPoint x: 262, endPoint y: 194, distance: 82.2
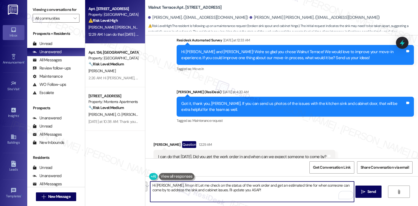
click at [262, 194] on textarea "Hi [PERSON_NAME], I'm on it! Let me check on the status of the work order and g…" at bounding box center [252, 191] width 204 height 20
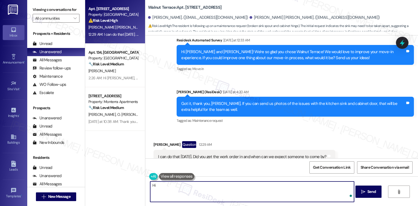
type textarea "H"
click at [279, 186] on textarea "I will go ahead and create a work order for you as soon as you have sent the ph…" at bounding box center [252, 191] width 204 height 20
click at [280, 185] on textarea "I will go ahead and create a work order for you as soon as you have sent the ph…" at bounding box center [252, 191] width 204 height 20
click at [299, 187] on textarea "I will go ahead and create a work order for you as soon as you have sent the ph…" at bounding box center [252, 191] width 204 height 20
click at [178, 185] on textarea "I will go ahead and create a work order for you as soon as you have sent the ph…" at bounding box center [252, 191] width 204 height 20
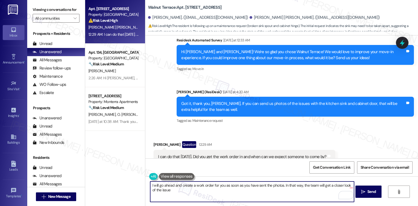
click at [166, 192] on textarea "I will go ahead and create a work order for you as soon as you have sent the ph…" at bounding box center [252, 191] width 204 height 20
paste textarea "Do we have your permission to enter during your absence? Do you have pets that …"
click at [212, 189] on textarea "I will go ahead and create a work order for you as soon as you have sent the ph…" at bounding box center [252, 191] width 204 height 20
type textarea "I will go ahead and create a work order for you as soon as you have sent the ph…"
drag, startPoint x: 260, startPoint y: 196, endPoint x: 255, endPoint y: 196, distance: 5.2
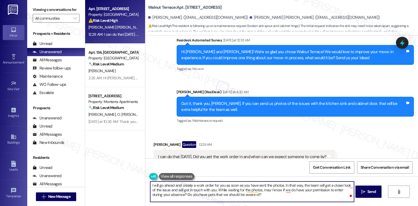
click at [260, 196] on textarea "I will go ahead and create a work order for you as soon as you have sent the ph…" at bounding box center [252, 191] width 204 height 20
click at [369, 192] on span "Send" at bounding box center [372, 192] width 8 height 6
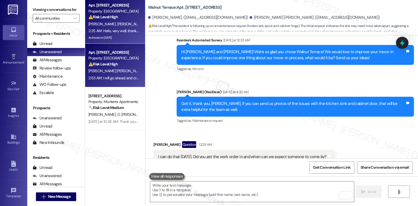
click at [104, 29] on div "2:25 AM: Hello, very well, thank you! We have a question. We think we might not…" at bounding box center [241, 30] width 306 height 5
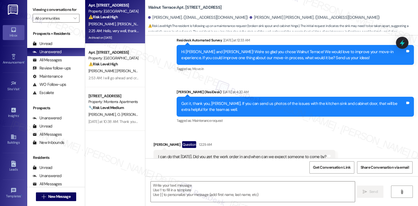
type textarea "Fetching suggested responses. Please feel free to read through the conversation…"
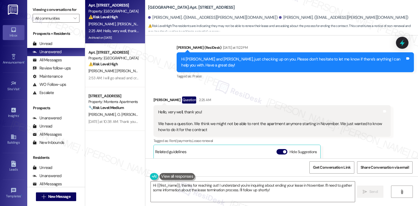
scroll to position [6368, 0]
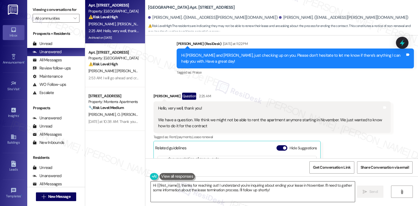
click at [277, 189] on textarea "Hi {{first_name}}, thanks for reaching out! I understand you're inquiring about…" at bounding box center [253, 191] width 204 height 20
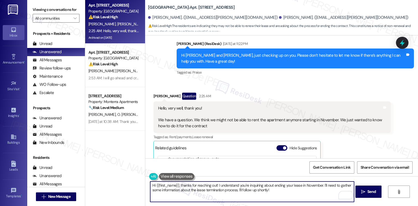
click at [276, 191] on textarea "Hi {{first_name}}, thanks for reaching out! I understand you're inquiring about…" at bounding box center [252, 191] width 204 height 20
click at [273, 191] on textarea "Hi {{first_name}}, thanks for reaching out! I understand you're inquiring about…" at bounding box center [252, 191] width 204 height 20
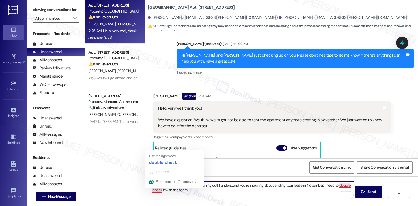
click at [152, 190] on textarea "Hi {{first_name}}, thanks for reaching out! I understand you're inquiring about…" at bounding box center [252, 191] width 204 height 20
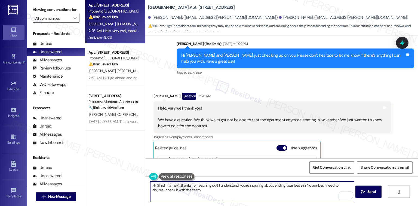
click at [191, 191] on textarea "Hi {{first_name}}, thanks for reaching out! I understand you're inquiring about…" at bounding box center [252, 191] width 204 height 20
click at [322, 193] on textarea "Hi {{first_name}}, thanks for reaching out! I understand you're inquiring about…" at bounding box center [252, 191] width 204 height 20
drag, startPoint x: 176, startPoint y: 184, endPoint x: 152, endPoint y: 186, distance: 24.1
click at [152, 186] on textarea "Hi {{first_name}}, thanks for reaching out! I understand you're inquiring about…" at bounding box center [252, 191] width 204 height 20
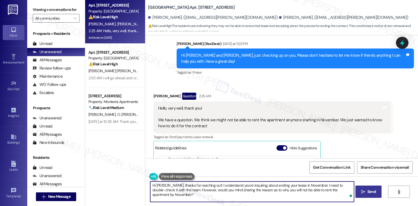
type textarea "Hi [PERSON_NAME], thanks for reaching out! I understand you're inquiring about …"
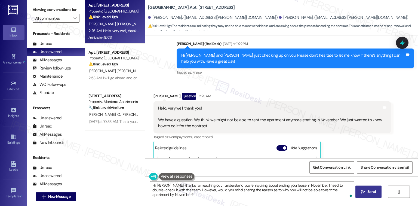
click at [371, 193] on span "Send" at bounding box center [372, 192] width 8 height 6
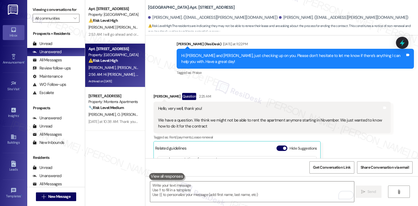
scroll to position [6412, 0]
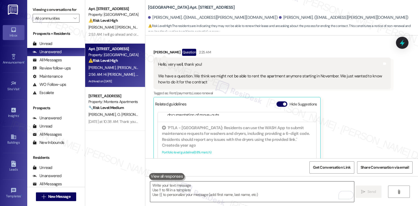
click at [187, 187] on textarea "To enrich screen reader interactions, please activate Accessibility in Grammarl…" at bounding box center [252, 191] width 204 height 20
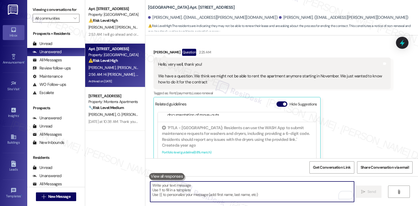
click at [101, 60] on strong "⚠️ Risk Level: High" at bounding box center [102, 60] width 29 height 5
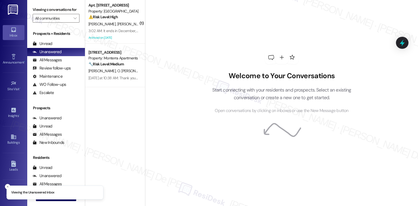
scroll to position [433, 0]
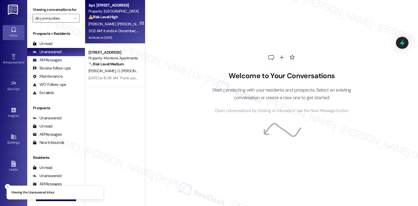
click at [125, 37] on div "Archived on [DATE]" at bounding box center [113, 37] width 51 height 7
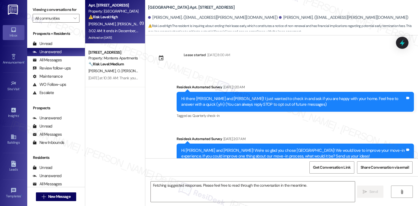
scroll to position [6486, 0]
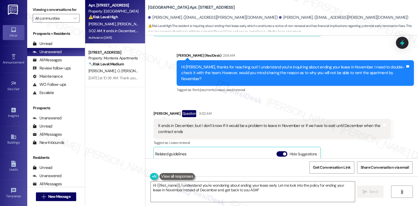
type textarea "Hi {{first_name}}, I understand you're wondering about ending your lease early.…"
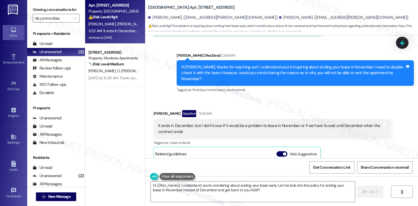
scroll to position [38, 0]
click at [248, 197] on link "[URL][DOMAIN_NAME]…" at bounding box center [274, 202] width 59 height 11
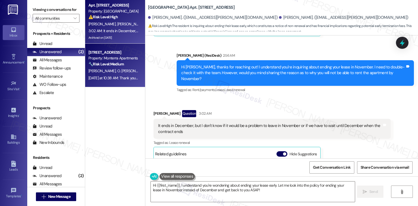
click at [123, 78] on div "[DATE] at 10:38 AM: Thank you for your message. Our offices are currently close…" at bounding box center [256, 77] width 336 height 5
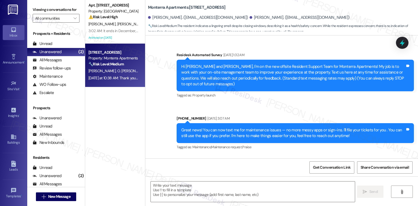
scroll to position [2648, 0]
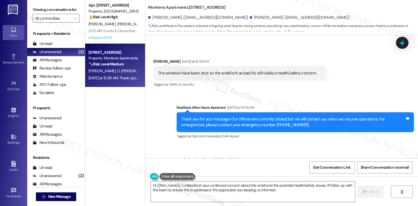
type textarea "Hi {{first_name}}, I understand your continued concern about the smell and the …"
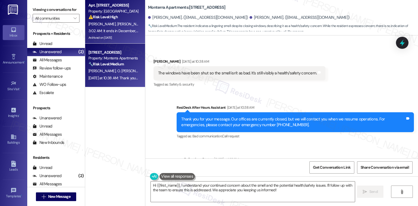
click at [109, 34] on div "3:02 AM: It ends in December, but I don't know if it would be a problem to leav…" at bounding box center [113, 30] width 51 height 7
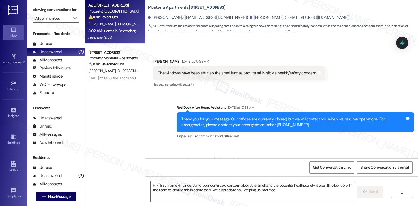
type textarea "Fetching suggested responses. Please feel free to read through the conversation…"
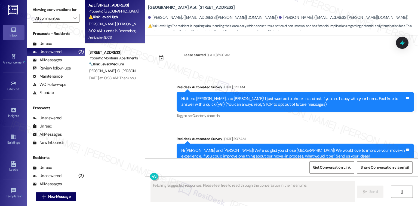
scroll to position [6486, 0]
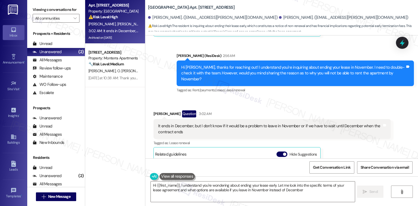
type textarea "Hi {{first_name}}, I understand you're wondering about ending your lease early.…"
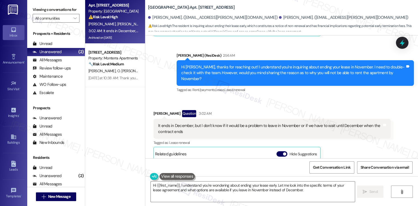
scroll to position [218, 0]
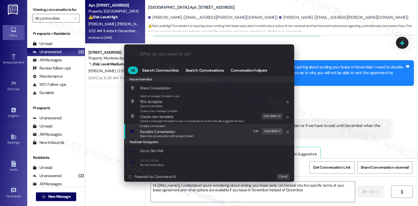
click at [183, 131] on span "Escalate Conversation" at bounding box center [167, 132] width 54 height 6
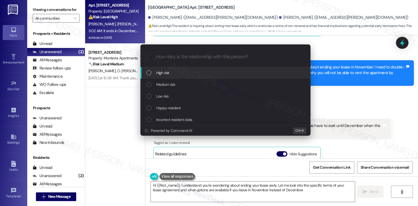
click at [350, 72] on div "Escalate Conversation How risky is the relationship with this person? Topics (e…" at bounding box center [209, 103] width 418 height 206
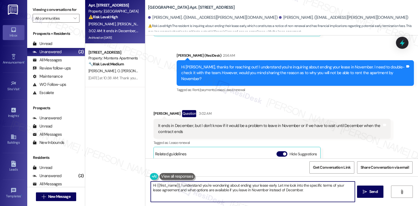
click at [229, 188] on textarea "Hi {{first_name}}, I understand you're wondering about ending your lease early.…" at bounding box center [253, 191] width 204 height 20
type textarea "y."
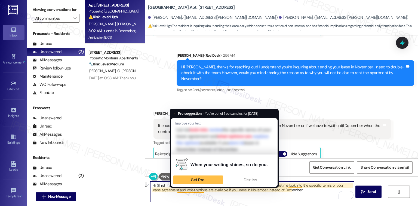
drag, startPoint x: 274, startPoint y: 185, endPoint x: 248, endPoint y: 216, distance: 40.0
click at [248, 206] on html "Inbox Go to Inbox Announcement • Send A Text Announcement Site Visit • Go to Si…" at bounding box center [209, 103] width 418 height 206
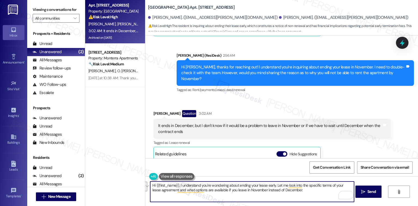
click at [308, 194] on textarea "Hi {{first_name}}, I understand you're wondering about ending your lease early.…" at bounding box center [252, 191] width 204 height 20
drag, startPoint x: 279, startPoint y: 186, endPoint x: 276, endPoint y: 185, distance: 3.7
click at [279, 186] on textarea "Hi {{first_name}}, I understand you're wondering about ending your lease early.…" at bounding box center [252, 191] width 204 height 20
click at [273, 185] on textarea "Hi {{first_name}}, I understand you're wondering about ending your lease early.…" at bounding box center [252, 191] width 204 height 20
drag, startPoint x: 274, startPoint y: 186, endPoint x: 177, endPoint y: 184, distance: 96.9
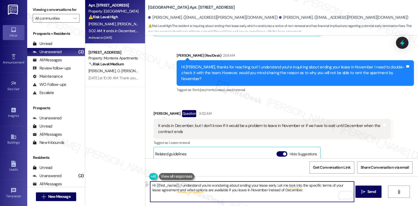
click at [177, 184] on textarea "Hi {{first_name}}, I understand you're wondering about ending your lease early.…" at bounding box center [252, 191] width 204 height 20
click at [206, 192] on textarea "Hi {{first_name}}, I understand you're wondering about ending your lease early.…" at bounding box center [252, 191] width 204 height 20
click at [239, 188] on textarea "Hi {{first_name}}, I understand you're wondering about ending your lease early.…" at bounding box center [252, 191] width 204 height 20
click at [273, 185] on textarea "Hi {{first_name}}, I understand you're wondering about ending your lease early.…" at bounding box center [252, 191] width 204 height 20
drag, startPoint x: 273, startPoint y: 185, endPoint x: 276, endPoint y: 186, distance: 2.8
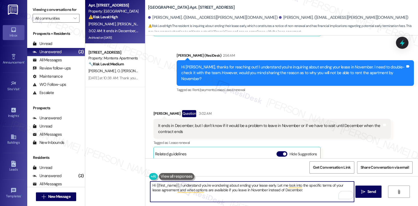
click at [276, 186] on textarea "Hi {{first_name}}, I understand you're wondering about ending your lease early.…" at bounding box center [252, 191] width 204 height 20
click at [280, 187] on textarea "Hi {{first_name}}, I understand you're wondering about ending your lease early.…" at bounding box center [252, 191] width 204 height 20
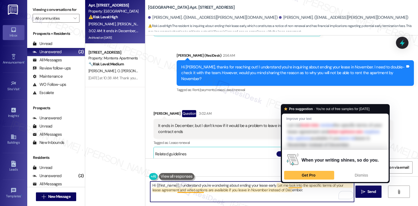
click at [300, 186] on textarea "Hi {{first_name}}, I understand you're wondering about ending your lease early.…" at bounding box center [252, 191] width 204 height 20
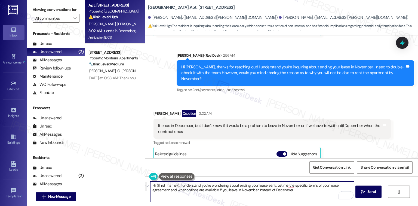
drag, startPoint x: 303, startPoint y: 190, endPoint x: 274, endPoint y: 187, distance: 29.6
click at [274, 187] on textarea "Hi {{first_name}}, I understand you're wondering about ending your lease early.…" at bounding box center [252, 191] width 204 height 20
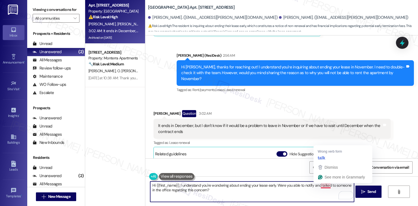
click at [323, 184] on textarea "Hi {{first_name}}, I understand you're wondering about ending your lease early.…" at bounding box center [252, 191] width 204 height 20
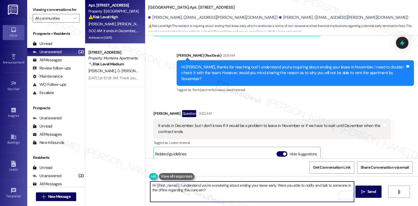
click at [218, 191] on textarea "Hi {{first_name}}, I understand you're wondering about ending your lease early.…" at bounding box center [252, 191] width 204 height 20
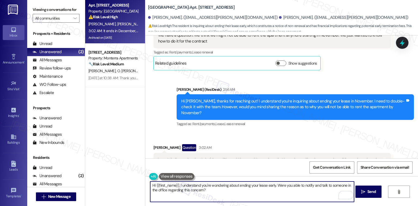
scroll to position [6486, 0]
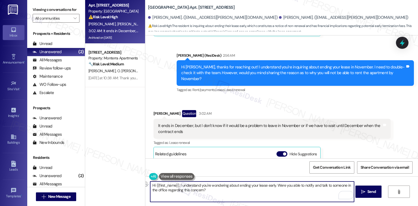
drag, startPoint x: 274, startPoint y: 185, endPoint x: 91, endPoint y: 172, distance: 183.5
click at [93, 173] on div "Apt. 9, 1 Main Street Terrace Property: Main Street Terrace ⚠️ Risk Level: High…" at bounding box center [251, 103] width 333 height 206
click at [291, 187] on textarea "Were you able to notify and talk to someone in the office regarding this concer…" at bounding box center [252, 191] width 204 height 20
click at [289, 186] on textarea "Were you able to notify and talk to someone in the office regarding this concer…" at bounding box center [252, 191] width 204 height 20
type textarea "Were you able to notify and talk to someone in the office regarding this concer…"
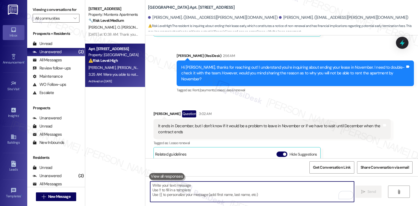
scroll to position [6524, 0]
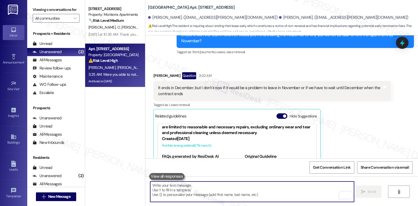
click at [234, 185] on textarea "To enrich screen reader interactions, please activate Accessibility in Grammarl…" at bounding box center [252, 191] width 204 height 20
click at [263, 194] on textarea "To enrich screen reader interactions, please activate Accessibility in Grammarl…" at bounding box center [252, 191] width 204 height 20
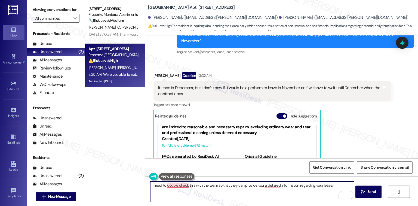
click at [181, 187] on textarea "I need to double check this with the team so that they can provide you a detail…" at bounding box center [252, 191] width 204 height 20
click at [171, 187] on textarea "I need to double check this with the team so that they can provide you a detail…" at bounding box center [252, 191] width 204 height 20
click at [303, 188] on textarea "I need to double check this with the team so that they can provide you a detail…" at bounding box center [252, 191] width 204 height 20
click at [339, 185] on textarea "I need to double check this with the team so that they can provide you a detail…" at bounding box center [252, 191] width 204 height 20
paste textarea "In the meantime, if there’s anything else I can assist you with, please feel fr…"
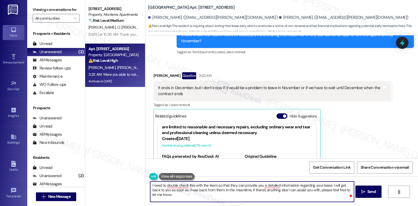
paste textarea "In the meantime, if there’s anything else I can assist you with, please feel fr…"
click at [273, 185] on textarea "I need to double check this with the team so that they can provide you a detail…" at bounding box center [252, 191] width 204 height 20
click at [177, 184] on textarea "I need to double check this with the team so that they can provide you with det…" at bounding box center [252, 191] width 204 height 20
type textarea "I need to double-check this with the team so that they can provide you with det…"
click at [364, 190] on icon "" at bounding box center [363, 192] width 4 height 4
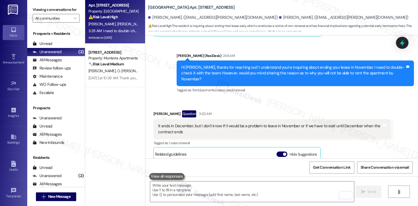
scroll to position [38, 0]
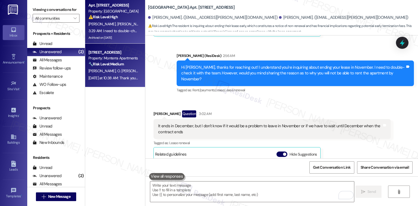
click at [88, 60] on div "Property: Monterra Apartments" at bounding box center [113, 58] width 50 height 6
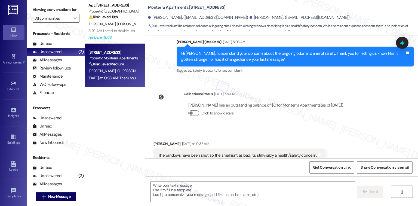
type textarea "Fetching suggested responses. Please feel free to read through the conversation…"
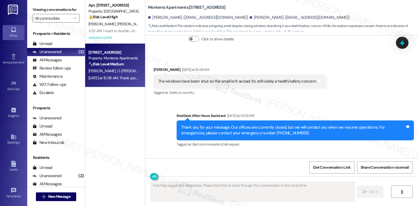
scroll to position [2648, 0]
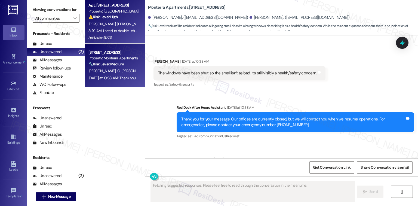
click at [92, 13] on div "Property: Main Street Terrace" at bounding box center [113, 11] width 50 height 6
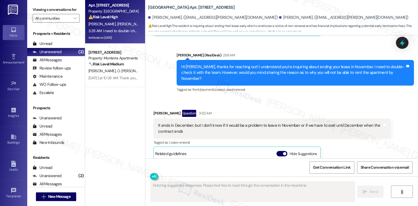
scroll to position [6486, 0]
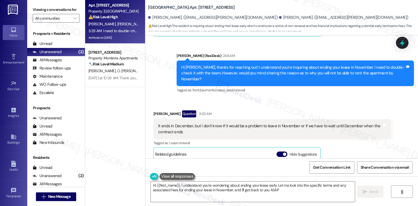
type textarea "Hi {{first_name}}, I understand you're wondering about ending your lease early.…"
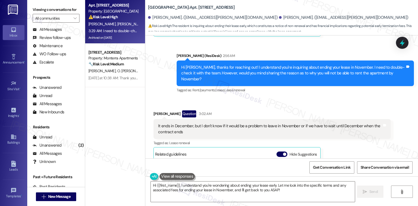
scroll to position [45, 0]
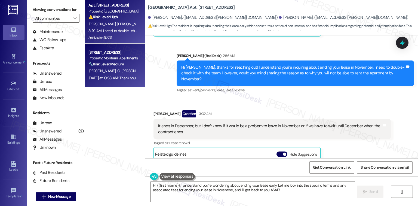
click at [109, 71] on div "J. Foss O. Harry" at bounding box center [113, 71] width 51 height 7
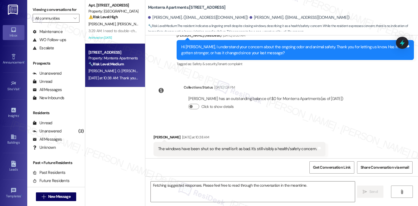
scroll to position [2545, 0]
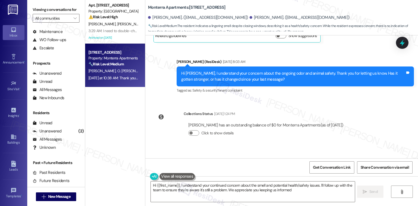
type textarea "Hi {{first_name}}, I understand your continued concern about the smell and pote…"
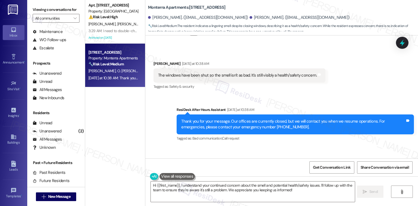
scroll to position [2648, 0]
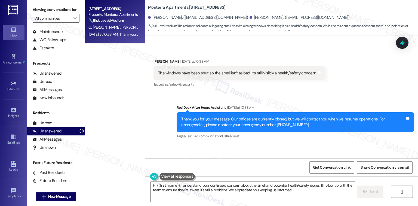
click at [58, 129] on div "Unanswered" at bounding box center [47, 131] width 29 height 6
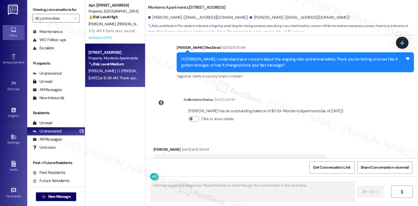
scroll to position [2545, 0]
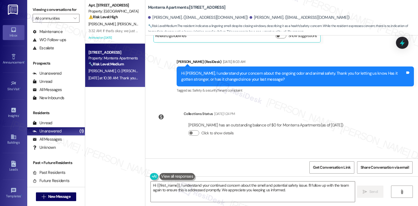
click at [117, 72] on span "O. Harry" at bounding box center [133, 70] width 32 height 5
click at [114, 72] on div "J. Foss O. Harry" at bounding box center [113, 71] width 51 height 7
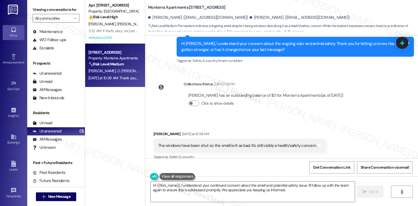
scroll to position [2648, 0]
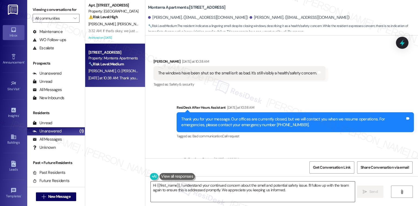
click at [282, 192] on textarea "Hi {{first_name}}, I understand your continued concern about the smell and pote…" at bounding box center [253, 191] width 204 height 20
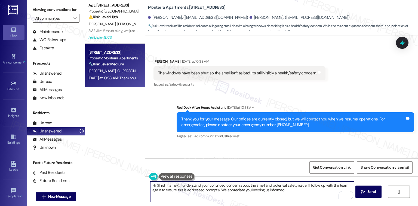
click at [212, 190] on textarea "Hi {{first_name}}, I understand your continued concern about the smell and pote…" at bounding box center [252, 191] width 204 height 20
click at [173, 187] on textarea "Hi {{first_name}}, I understand your continued concern about the smell and pote…" at bounding box center [252, 191] width 204 height 20
type textarea "Hi Oliver, I understand your continued concern about the smell and potential sa…"
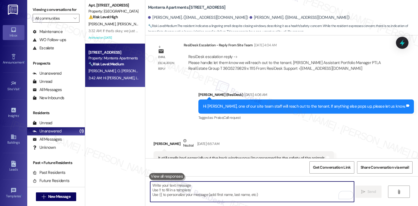
scroll to position [2256, 0]
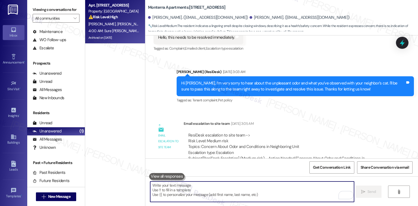
click at [114, 70] on div "Apt. 9, 1 Main Street Terrace Property: Main Street Terrace ⚠️ Risk Level: High…" at bounding box center [115, 83] width 60 height 167
click at [130, 27] on div "4:00 AM: Sure Ivette, I'll update you as soon as I have more info! Have a great…" at bounding box center [113, 30] width 51 height 7
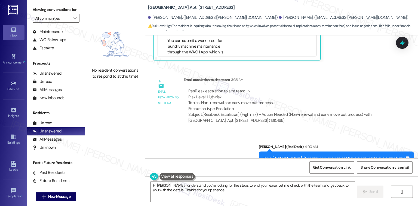
type textarea "Hi Ivette, I understand you're looking for the steps to end your lease. Let me …"
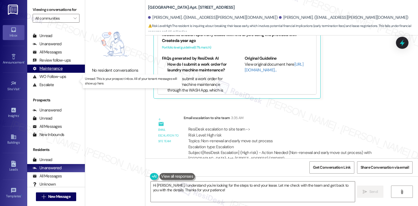
scroll to position [0, 0]
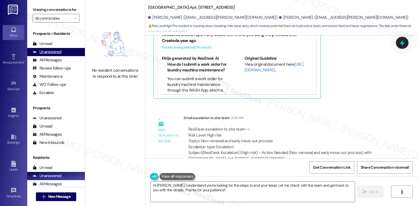
click at [56, 51] on div "Unanswered" at bounding box center [47, 52] width 29 height 6
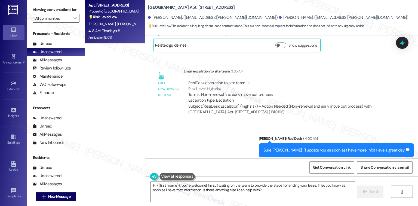
scroll to position [6757, 0]
click at [267, 189] on textarea "Hi {{first_name}}, you're welcome! I'm still waiting on the team to provide the…" at bounding box center [253, 191] width 204 height 20
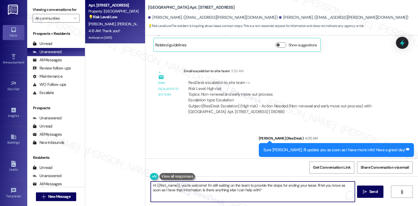
drag, startPoint x: 267, startPoint y: 189, endPoint x: 264, endPoint y: 189, distance: 3.3
click at [266, 189] on textarea "Hi {{first_name}}, you're welcome! I'm still waiting on the team to provide the…" at bounding box center [253, 191] width 204 height 20
drag, startPoint x: 254, startPoint y: 194, endPoint x: 119, endPoint y: 148, distance: 142.8
click at [117, 150] on div "Apt. 9, 1 Main Street Terrace Property: Main Street Terrace 💡 Risk Level: Low T…" at bounding box center [251, 103] width 333 height 206
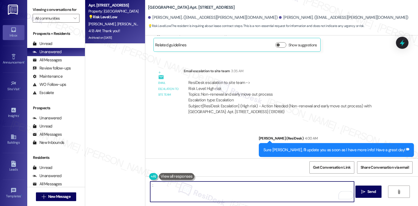
type textarea ":)"
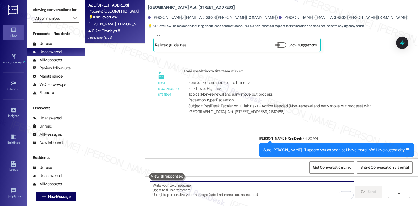
scroll to position [6757, 0]
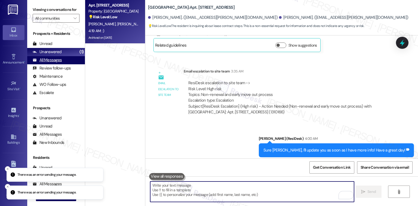
click at [59, 56] on div "All Messages (undefined)" at bounding box center [56, 60] width 58 height 8
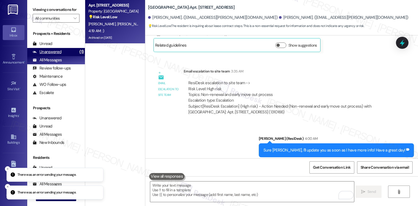
click at [52, 53] on div "Unanswered" at bounding box center [47, 52] width 29 height 6
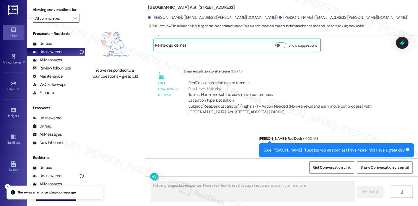
scroll to position [6803, 0]
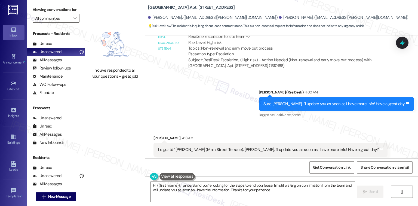
type textarea "Hi {{first_name}}, I understand you're looking for the steps to end your lease.…"
click at [49, 59] on div "All Messages" at bounding box center [47, 60] width 29 height 6
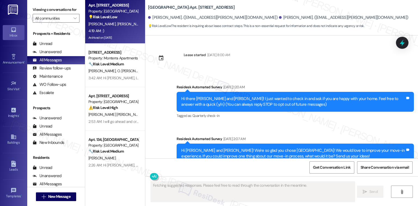
scroll to position [6757, 0]
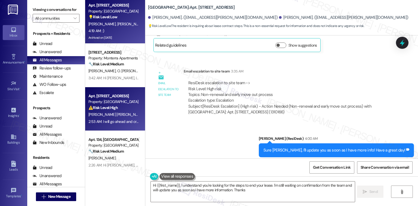
type textarea "Hi {{first_name}}, I understand you're looking for the steps to end your lease.…"
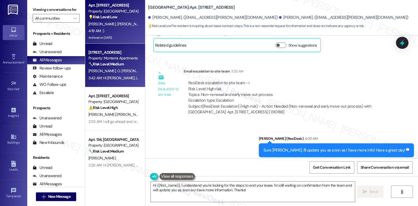
click at [106, 64] on strong "🔧 Risk Level: Medium" at bounding box center [105, 64] width 35 height 5
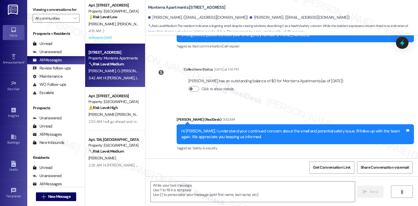
type textarea "Fetching suggested responses. Please feel free to read through the conversation…"
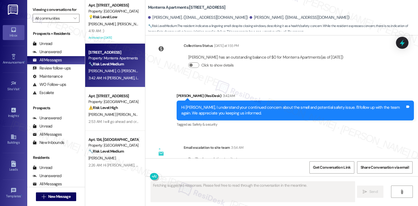
scroll to position [2766, 0]
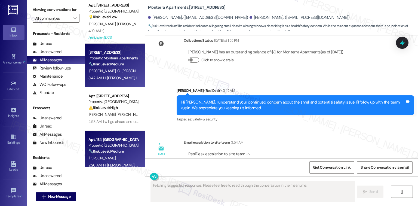
click at [108, 139] on div "Apt. 134, University Place University Park & Place" at bounding box center [113, 140] width 50 height 6
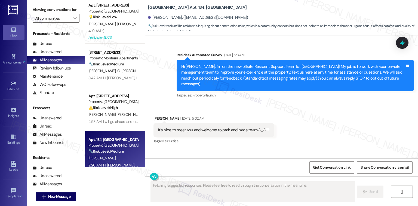
scroll to position [11920, 0]
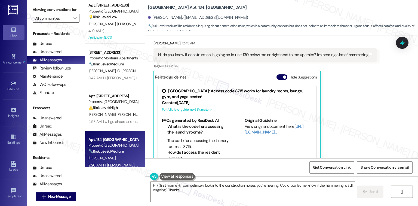
type textarea "Hi {{first_name}}, I can definitely look into the construction noises you're he…"
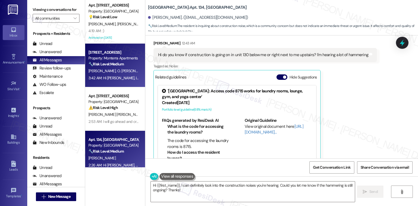
click at [103, 60] on div "Property: Monterra Apartments" at bounding box center [113, 58] width 50 height 6
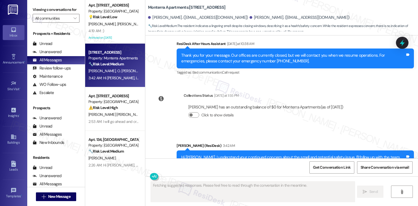
scroll to position [2545, 0]
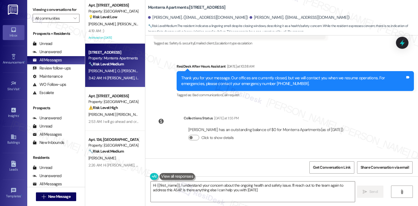
type textarea "Hi {{first_name}}, I understand your concern about the ongoing health and safet…"
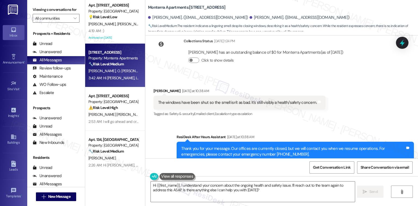
scroll to position [2766, 0]
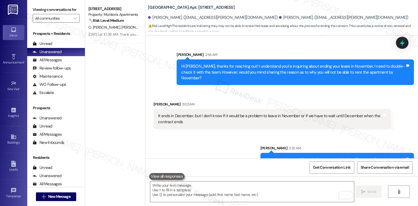
scroll to position [6580, 0]
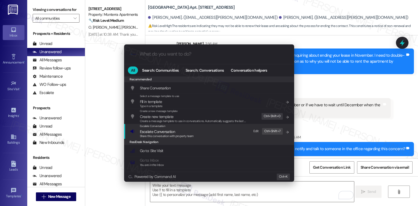
click at [172, 135] on span "Share this conversation with property team" at bounding box center [167, 136] width 54 height 4
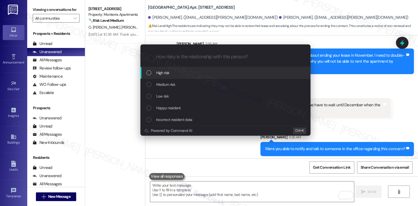
click at [176, 74] on div "High risk" at bounding box center [225, 73] width 159 height 6
drag, startPoint x: 176, startPoint y: 74, endPoint x: 173, endPoint y: 75, distance: 3.1
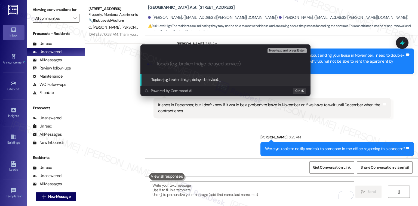
click at [176, 68] on div ".cls-1{fill:#0a055f;}.cls-2{fill:#0cc4c4;} resideskLogoBlueOrange" at bounding box center [225, 63] width 170 height 19
click at [184, 64] on input "Topics (e.g. broken fridge, delayed service)" at bounding box center [230, 64] width 148 height 6
type input "N"
click at [216, 64] on input "Non-renewal and early move out process" at bounding box center [227, 64] width 143 height 6
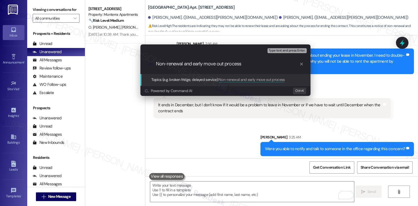
type input "Non-renewal and early move out process"
click at [288, 52] on span "Type text and press Enter." at bounding box center [287, 51] width 37 height 4
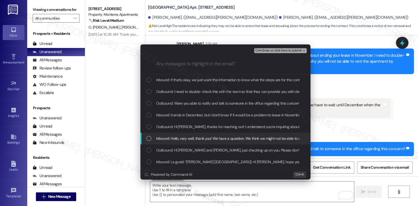
click at [150, 140] on div "List of options" at bounding box center [148, 138] width 5 height 5
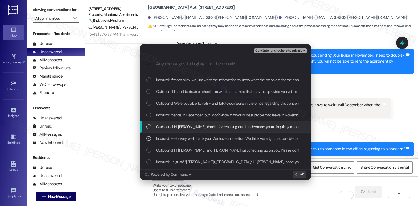
click at [146, 124] on div "Outbound: Hi Ivette, thanks for reaching out! I understand you're inquiring abo…" at bounding box center [225, 127] width 170 height 12
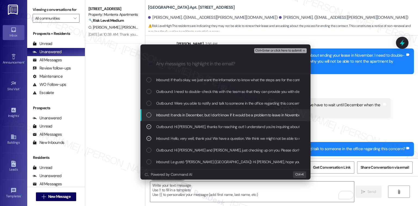
click at [154, 117] on div "Inbound: It ends in December, but I don't know if it would be a problem to leav…" at bounding box center [225, 115] width 159 height 6
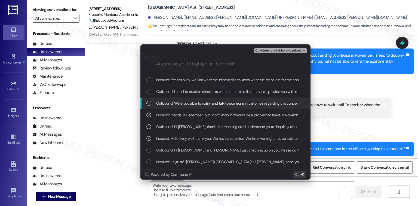
click at [163, 108] on div "Outbound: Were you able to notify and talk to someone in the office regarding t…" at bounding box center [225, 103] width 170 height 12
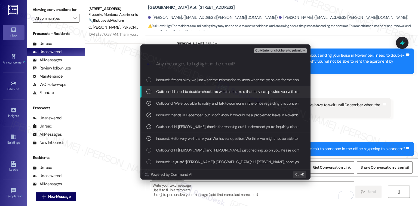
click at [181, 89] on span "Outbound: I need to double-check this with the team so that they can provide yo…" at bounding box center [374, 91] width 437 height 6
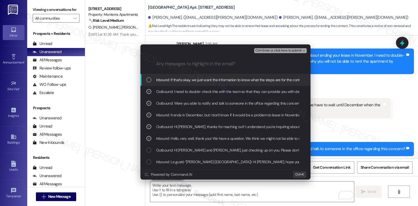
click at [187, 80] on span "Inbound: If that's okay, we just want the information to know what the steps ar…" at bounding box center [272, 80] width 233 height 6
click at [270, 51] on span "Ctrl+Enter or click here to submit" at bounding box center [278, 51] width 47 height 4
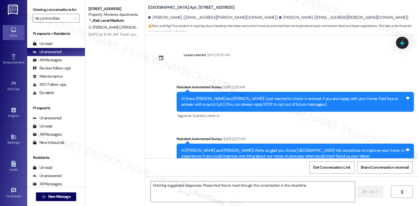
scroll to position [6642, 0]
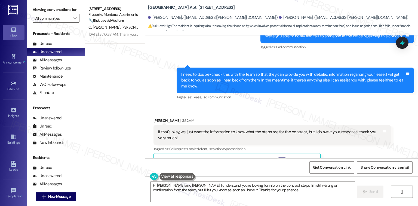
type textarea "Hi Ivette and Sebastian, I understand you're looking for info on the contract s…"
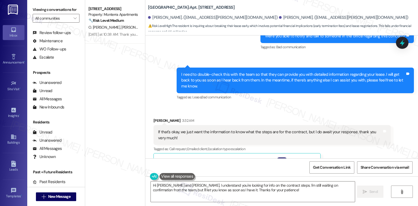
scroll to position [45, 0]
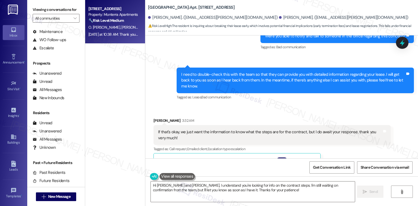
click at [103, 32] on div "Yesterday at 10:38 AM: Thank you for your message. Our offices are currently cl…" at bounding box center [256, 34] width 336 height 5
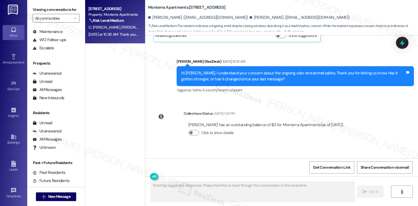
scroll to position [2545, 0]
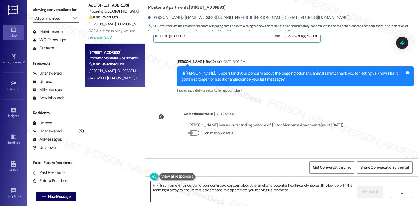
click at [299, 189] on textarea "Hi {{first_name}}, I understand your continued concern about the smell and pote…" at bounding box center [253, 191] width 204 height 20
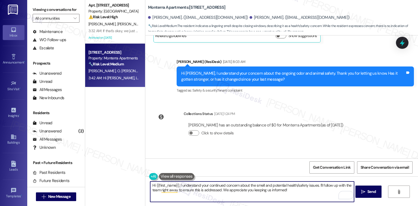
scroll to position [2691, 0]
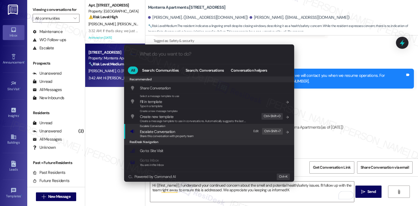
click at [214, 132] on div "Escalate Conversation Escalate Conversation Share this conversation with proper…" at bounding box center [209, 131] width 159 height 15
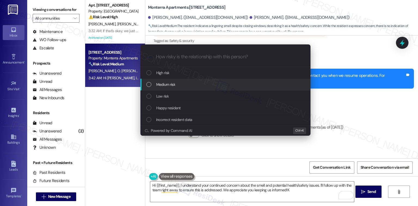
click at [178, 81] on div "Medium risk" at bounding box center [225, 84] width 159 height 6
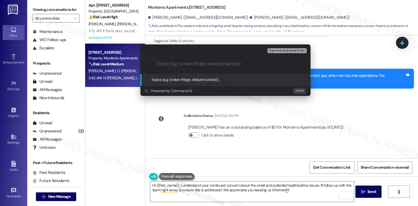
click at [193, 65] on input "Topics (e.g. broken fridge, delayed service)" at bounding box center [230, 64] width 148 height 6
click at [204, 65] on input "Topics (e.g. broken fridge, delayed service)" at bounding box center [230, 64] width 148 height 6
click at [213, 66] on input "Topics (e.g. broken fridge, delayed service)" at bounding box center [230, 64] width 148 height 6
click at [293, 193] on div "Escalate Conversation Medium risk Topics (e.g. broken fridge, delayed service) …" at bounding box center [209, 103] width 418 height 206
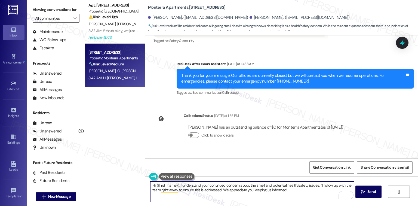
type textarea "Hi {{first_name}}, I understand your continued concern about the smell and pote…"
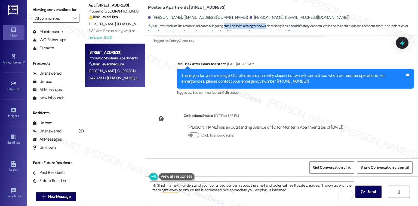
drag, startPoint x: 221, startPoint y: 25, endPoint x: 263, endPoint y: 26, distance: 41.7
click at [263, 26] on span "🔧 Risk Level: Medium : The resident indicates a lingering smell despite closing…" at bounding box center [283, 29] width 270 height 12
click at [314, 130] on div "Click to show details" at bounding box center [265, 136] width 155 height 12
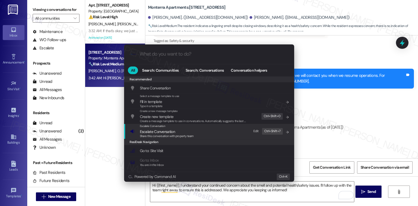
click at [236, 137] on div "Escalate Conversation Escalate Conversation Share this conversation with proper…" at bounding box center [209, 131] width 159 height 15
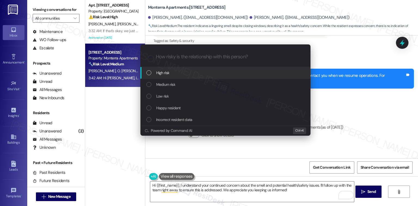
click at [201, 57] on input "How risky is the relationship with this person?" at bounding box center [230, 57] width 148 height 6
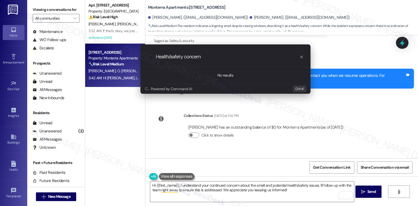
type input "Health/safety concern"
click at [303, 57] on icon "progress bar" at bounding box center [302, 57] width 4 height 4
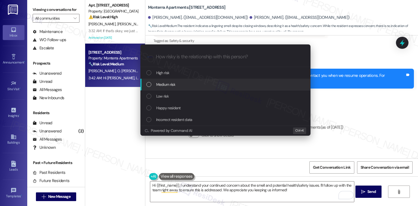
click at [187, 81] on div "Medium risk" at bounding box center [225, 85] width 170 height 12
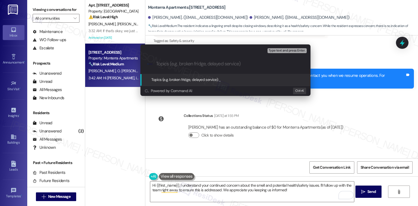
click at [200, 61] on input "Topics (e.g. broken fridge, delayed service)" at bounding box center [230, 64] width 148 height 6
type input "Health/safety concern - bad/foul odor"
click at [291, 56] on div ".cls-1{fill:#0a055f;}.cls-2{fill:#0cc4c4;} resideskLogoBlueOrange Health/safety…" at bounding box center [225, 63] width 170 height 19
click at [288, 49] on span "Type text and press Enter." at bounding box center [287, 51] width 37 height 4
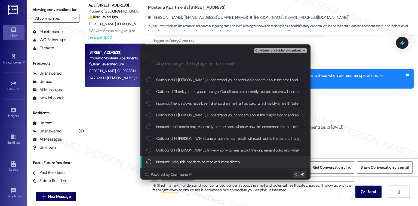
click at [202, 162] on span "Inbound: Hello, this needs to be resolved immediately." at bounding box center [198, 162] width 84 height 6
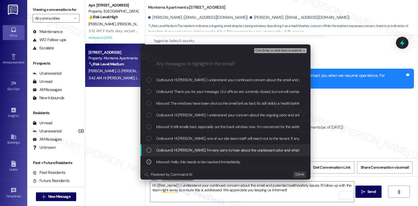
click at [216, 148] on span "Outbound: Hi Oliver, I’m very sorry to hear about the unpleasant odor and what …" at bounding box center [351, 150] width 390 height 6
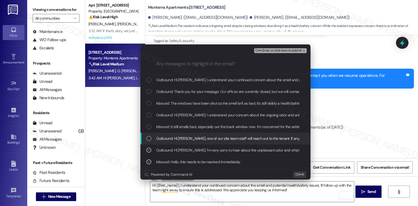
click at [219, 137] on span "Outbound: Hi Oliver, one of our site team staff will reach out to the tenant. I…" at bounding box center [258, 138] width 204 height 6
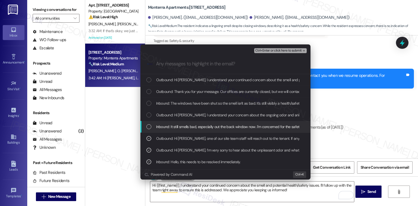
click at [222, 127] on span "Inbound: It still smells bad, especially out the back window now. I'm concerned…" at bounding box center [240, 127] width 169 height 6
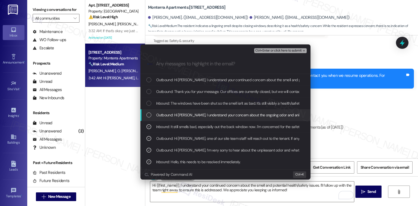
click at [224, 115] on span "Outbound: Hi Oliver, I understand your concern about the ongoing odor and anima…" at bounding box center [312, 115] width 312 height 6
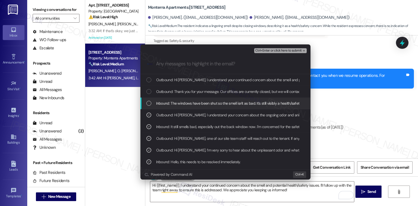
click at [224, 102] on span "Inbound: The windows have been shut so the smell isn't as bad. It's still visib…" at bounding box center [236, 103] width 160 height 6
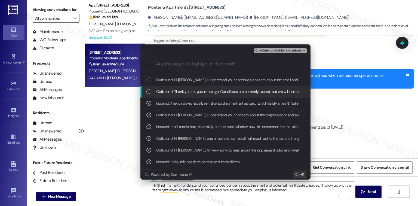
click at [225, 94] on div "Outbound: Thank you for your message. Our offices are currently closed, but we …" at bounding box center [225, 92] width 170 height 12
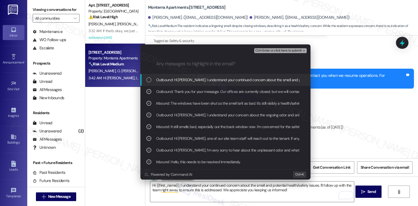
click at [227, 77] on span "Outbound: Hi Oliver, I understand your continued concern about the smell and po…" at bounding box center [302, 80] width 293 height 6
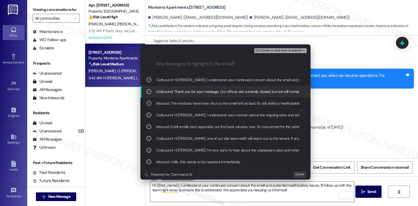
click at [280, 49] on span "Ctrl+Enter or click here to submit" at bounding box center [278, 51] width 47 height 4
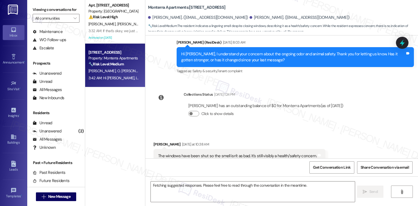
scroll to position [2545, 0]
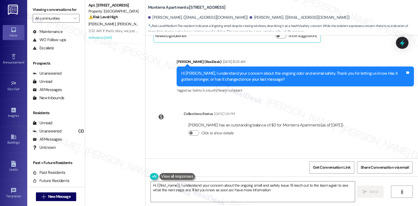
type textarea "Hi {{first_name}}, I understand your concern about the ongoing smell and safety…"
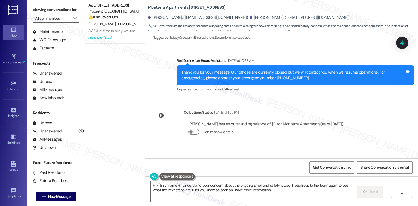
scroll to position [2699, 0]
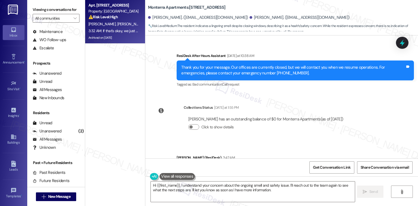
click at [114, 35] on div "Archived on 12/31/2024" at bounding box center [113, 37] width 51 height 7
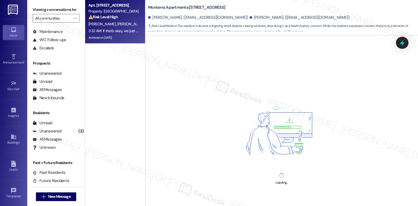
click at [157, 50] on div "Loading..." at bounding box center [281, 138] width 273 height 206
click at [120, 25] on span "S. Hernandez" at bounding box center [130, 24] width 27 height 5
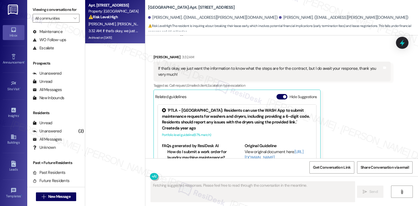
scroll to position [6709, 0]
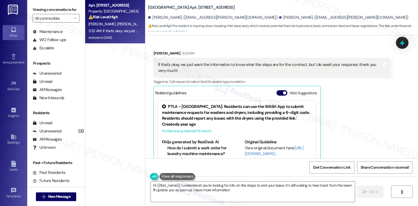
type textarea "Hi {{first_name}}, I understand you're looking for info on the steps to end you…"
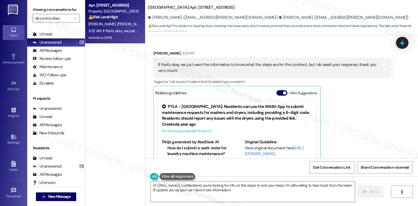
scroll to position [0, 0]
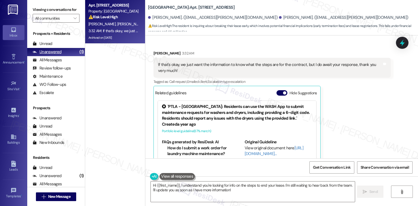
click at [63, 51] on div "Unanswered (1)" at bounding box center [56, 52] width 58 height 8
click at [47, 56] on div "All Messages (undefined)" at bounding box center [56, 60] width 58 height 8
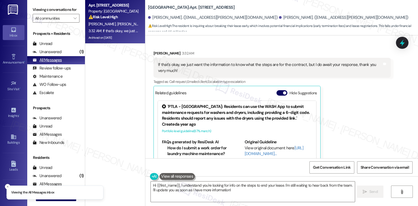
click at [66, 58] on div "All Messages (undefined)" at bounding box center [56, 60] width 58 height 8
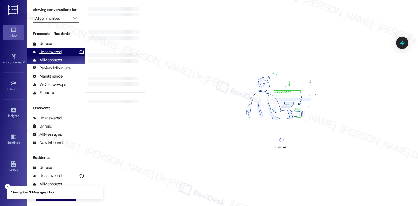
click at [54, 52] on div "Unanswered" at bounding box center [47, 52] width 29 height 6
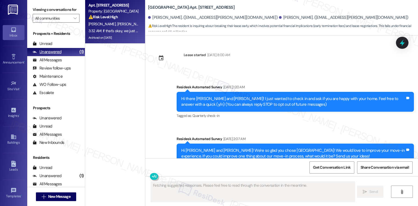
scroll to position [6642, 0]
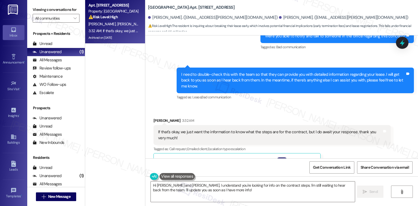
click at [101, 33] on div "3:32 AM: If that's okay, we just want the information to know what the steps ar…" at bounding box center [113, 30] width 51 height 7
click at [106, 99] on div "Apt. 9, 1 Main Street Terrace Property: Main Street Terrace ⚠️ Risk Level: High…" at bounding box center [115, 83] width 60 height 167
click at [63, 54] on div "Unanswered (1)" at bounding box center [56, 52] width 58 height 8
click at [88, 32] on div "3:32 AM: If that's okay, we just want the information to know what the steps ar…" at bounding box center [204, 30] width 232 height 5
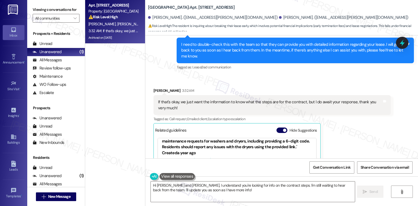
scroll to position [6709, 0]
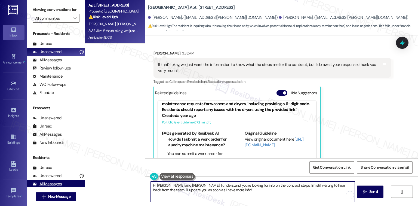
drag, startPoint x: 345, startPoint y: 185, endPoint x: 75, endPoint y: 184, distance: 269.8
click at [75, 184] on div "Viewing conversations for All communities  Prospects + Residents Unread (0) Un…" at bounding box center [222, 103] width 391 height 206
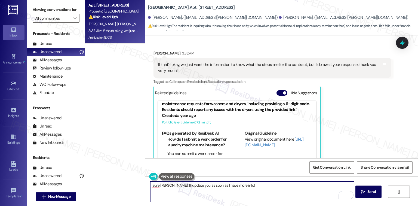
click at [261, 182] on textarea "Sure Ivette, I'll update you as soon as I have more info!" at bounding box center [252, 191] width 204 height 20
type textarea "Sure Ivette, I'll update you as soon as I have more info! Have a great day!"
click at [376, 190] on span "Send" at bounding box center [371, 192] width 11 height 6
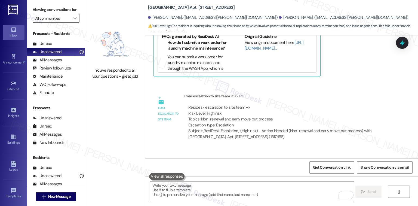
scroll to position [6823, 0]
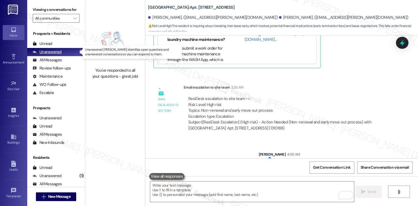
click at [46, 54] on div "Unanswered" at bounding box center [47, 52] width 29 height 6
click at [50, 50] on div "Unanswered" at bounding box center [47, 52] width 29 height 6
click at [57, 54] on div "Unanswered" at bounding box center [47, 52] width 29 height 6
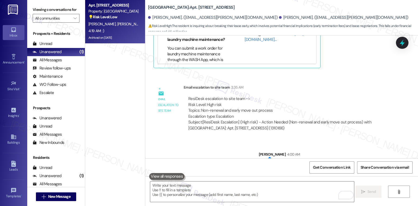
scroll to position [6823, 0]
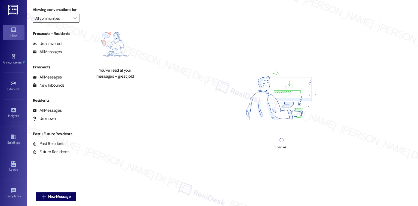
scroll to position [433, 0]
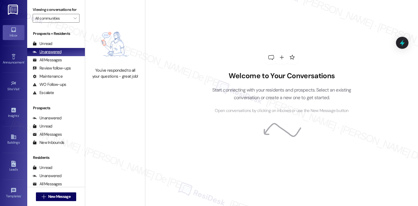
click at [42, 55] on div "Unanswered (0)" at bounding box center [56, 52] width 58 height 8
click at [44, 63] on div "All Messages (undefined)" at bounding box center [56, 60] width 58 height 8
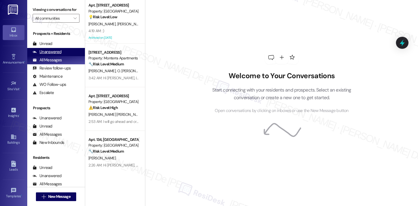
click at [51, 52] on div "Unanswered" at bounding box center [47, 52] width 29 height 6
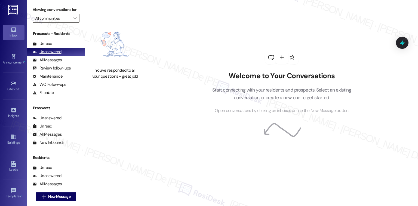
click at [53, 51] on div "Unanswered" at bounding box center [47, 52] width 29 height 6
click at [59, 54] on div "Unanswered" at bounding box center [47, 52] width 29 height 6
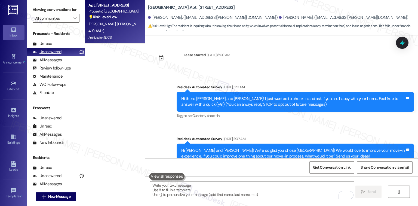
click at [48, 53] on div "Unanswered" at bounding box center [47, 52] width 29 height 6
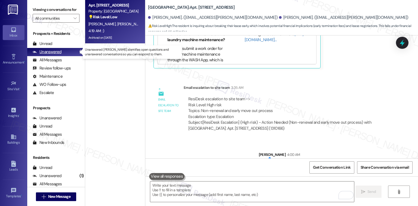
scroll to position [433, 0]
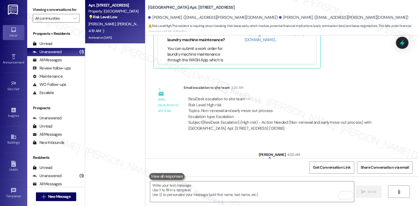
click at [95, 97] on div "Apt. [STREET_ADDRESS] Property: [GEOGRAPHIC_DATA] 💡 Risk Level: Low The residen…" at bounding box center [115, 83] width 60 height 167
click at [52, 20] on input "All communities" at bounding box center [53, 18] width 36 height 9
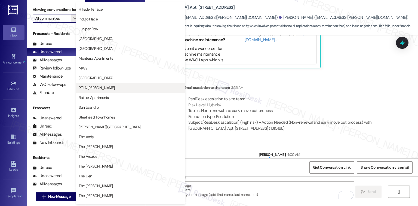
scroll to position [318, 0]
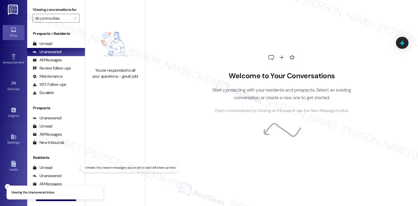
scroll to position [433, 0]
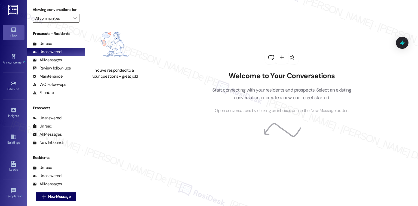
scroll to position [52, 0]
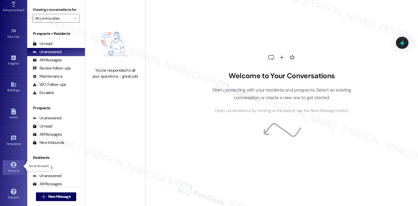
click at [11, 164] on icon at bounding box center [14, 165] width 6 height 6
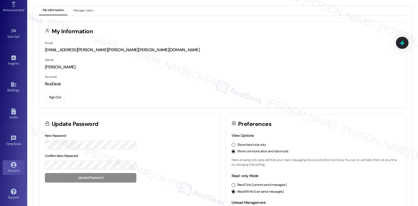
click at [58, 98] on button "Sign Out" at bounding box center [55, 98] width 20 height 10
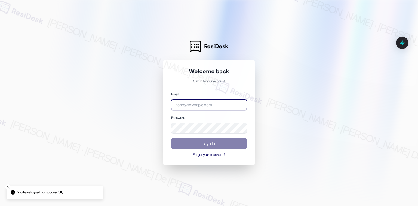
click at [206, 103] on input "email" at bounding box center [209, 104] width 76 height 11
click at [0, 206] on com-1password-button at bounding box center [0, 206] width 0 height 0
click at [210, 106] on input "email" at bounding box center [209, 104] width 76 height 11
type input "[EMAIL_ADDRESS][PERSON_NAME][PERSON_NAME][PERSON_NAME][DOMAIN_NAME]"
